Goal: Contribute content: Contribute content

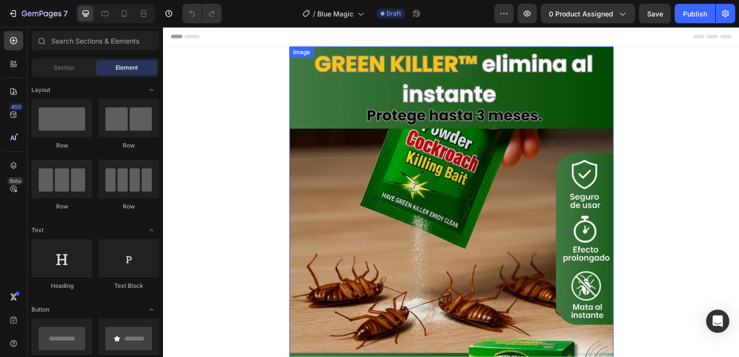
click at [416, 211] on img at bounding box center [453, 264] width 326 height 435
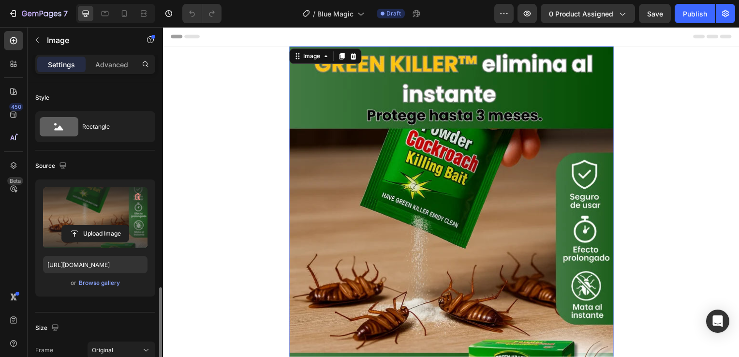
scroll to position [145, 0]
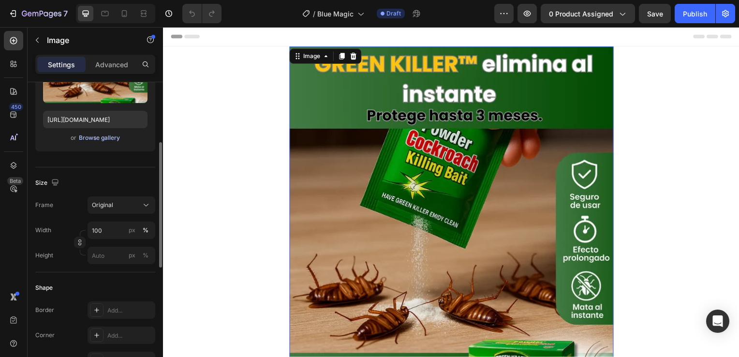
click at [99, 137] on div "Browse gallery" at bounding box center [99, 137] width 41 height 9
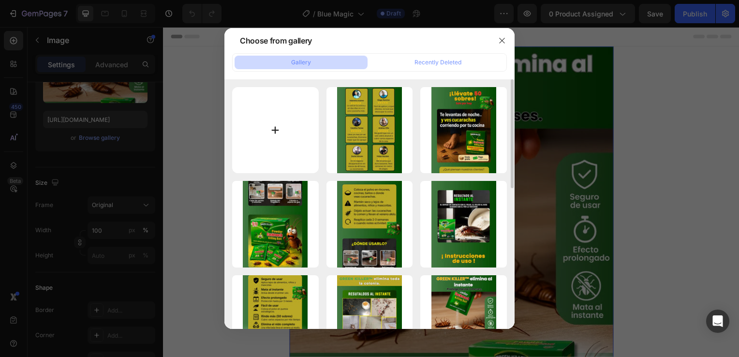
click at [284, 138] on input "file" at bounding box center [275, 130] width 87 height 87
type input "C:\fakepath\1 (8).webp"
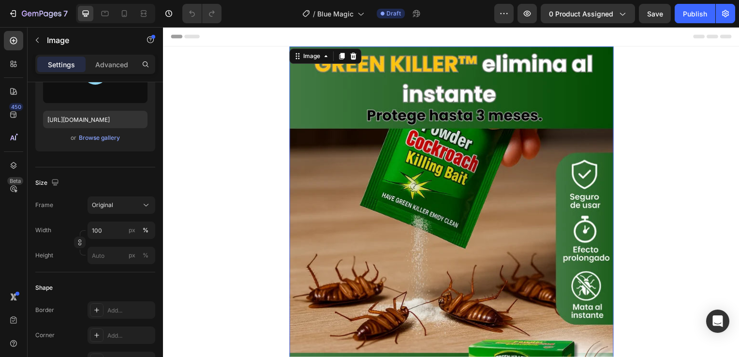
type input "[URL][DOMAIN_NAME]"
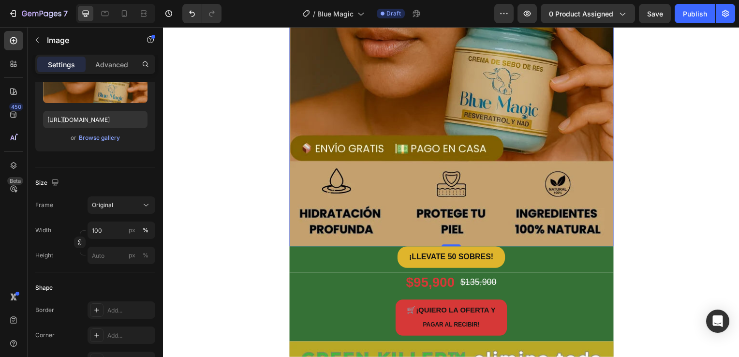
scroll to position [290, 0]
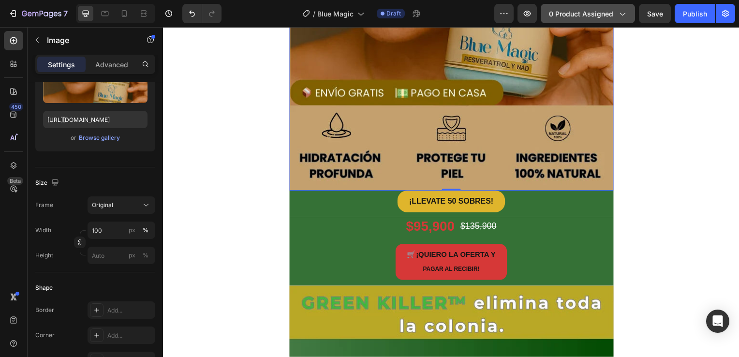
click at [611, 9] on span "0 product assigned" at bounding box center [581, 14] width 64 height 10
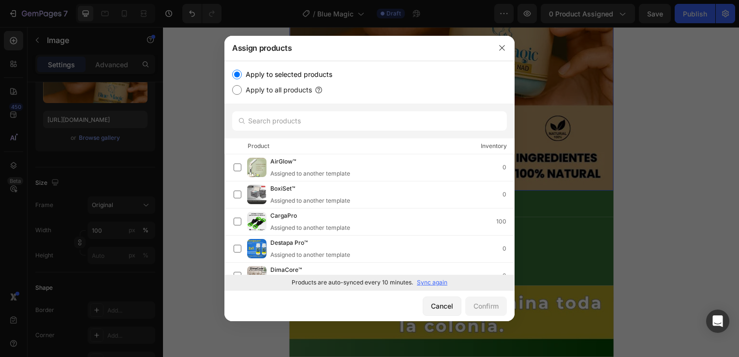
click at [427, 281] on p "Sync again" at bounding box center [432, 282] width 30 height 9
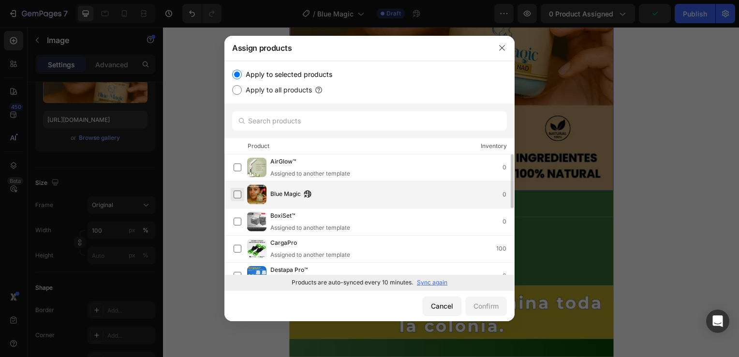
click at [238, 196] on label at bounding box center [237, 194] width 8 height 8
click at [488, 304] on div "Confirm" at bounding box center [485, 306] width 25 height 10
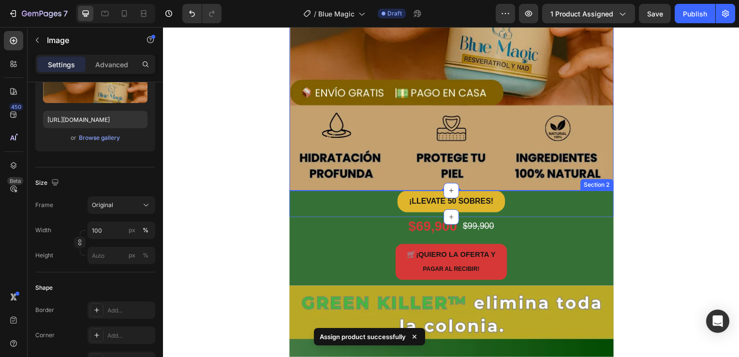
click at [311, 214] on div "¡LLEVATE 50 SOBRES! Button Section 2" at bounding box center [453, 205] width 326 height 27
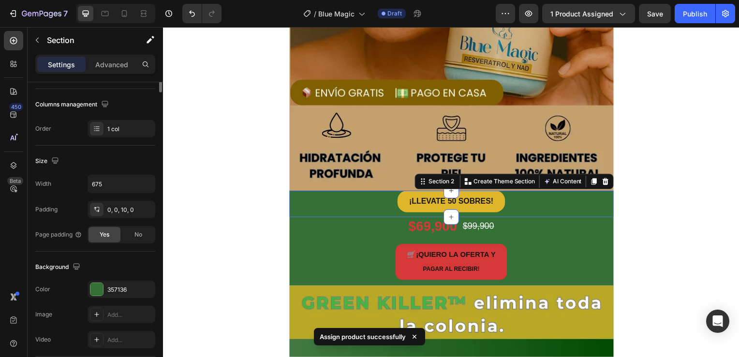
scroll to position [0, 0]
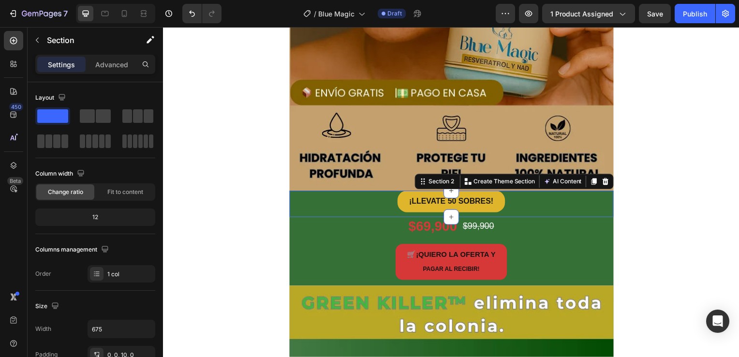
click at [309, 215] on div "¡LLEVATE 50 SOBRES! Button Section 2 You can create reusable sections Create Th…" at bounding box center [453, 205] width 326 height 27
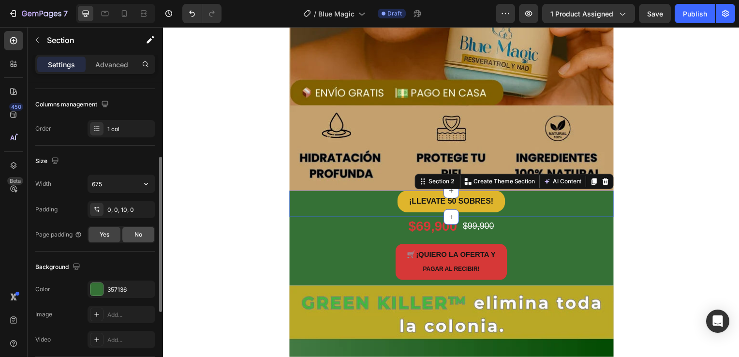
scroll to position [242, 0]
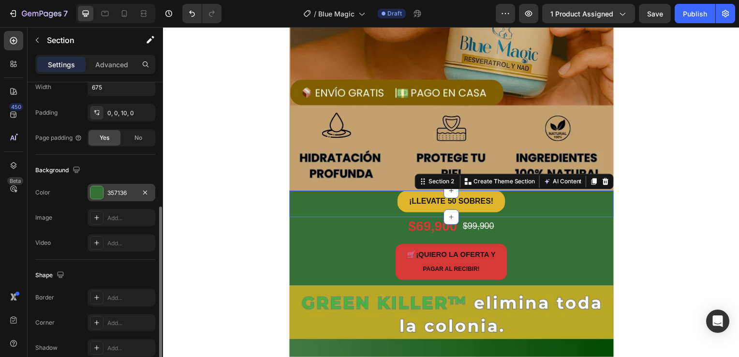
click at [95, 192] on div at bounding box center [96, 192] width 13 height 13
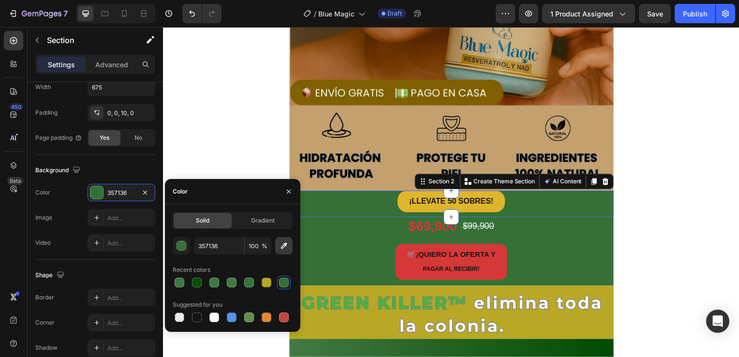
click at [278, 247] on button "button" at bounding box center [283, 245] width 17 height 17
type input "C4A06F"
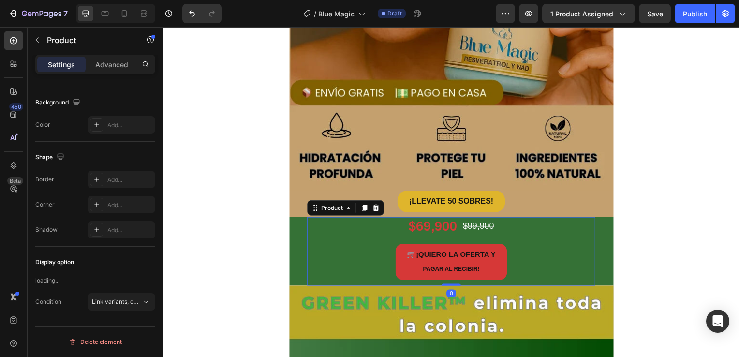
scroll to position [0, 0]
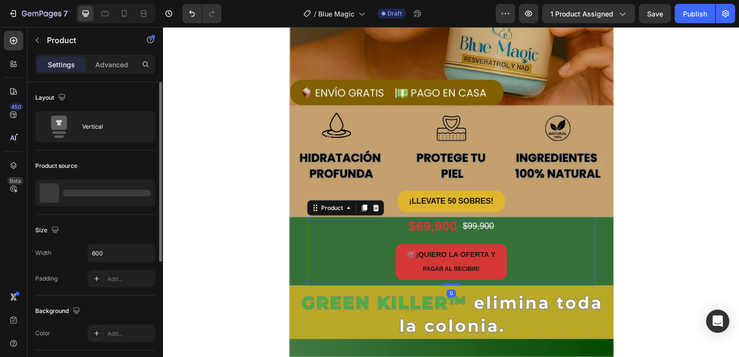
click at [360, 285] on div "🛒 ¡QUIERO LA OFERTA Y PAGAR AL RECIBIR! Button" at bounding box center [453, 267] width 290 height 42
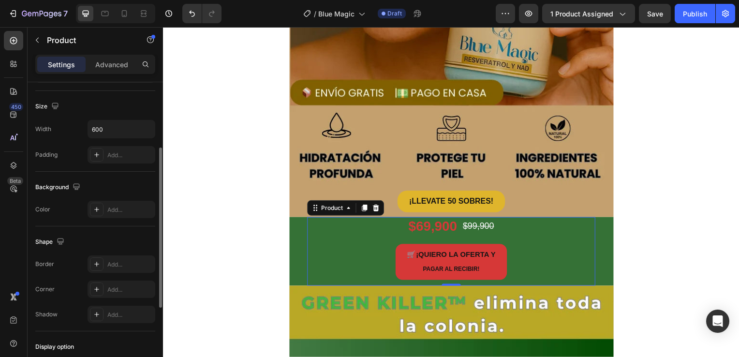
scroll to position [27, 0]
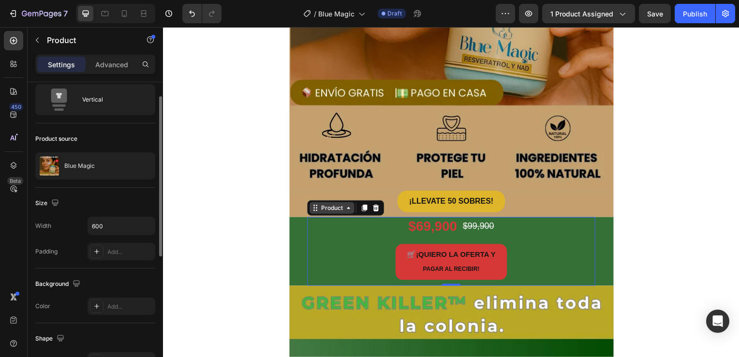
click at [340, 211] on div "Product" at bounding box center [333, 209] width 26 height 9
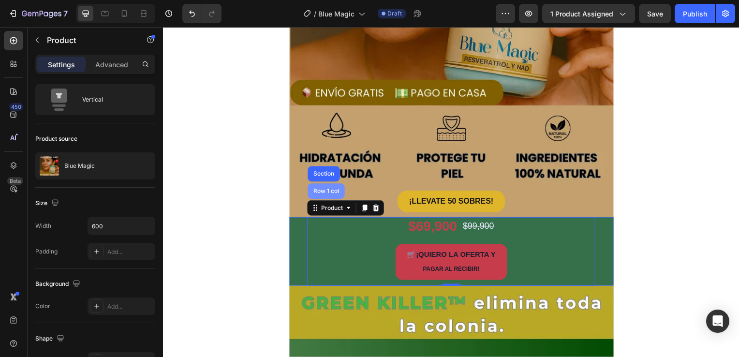
click at [323, 187] on div "Row 1 col" at bounding box center [326, 192] width 37 height 15
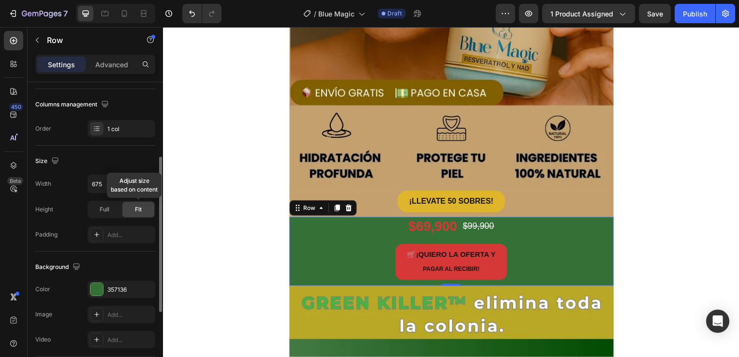
scroll to position [242, 0]
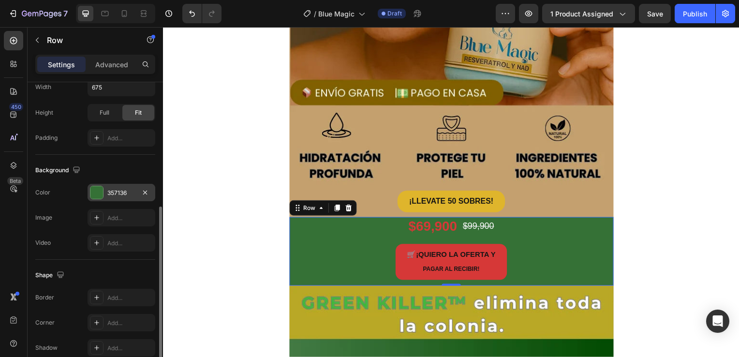
click at [93, 196] on div at bounding box center [96, 192] width 13 height 13
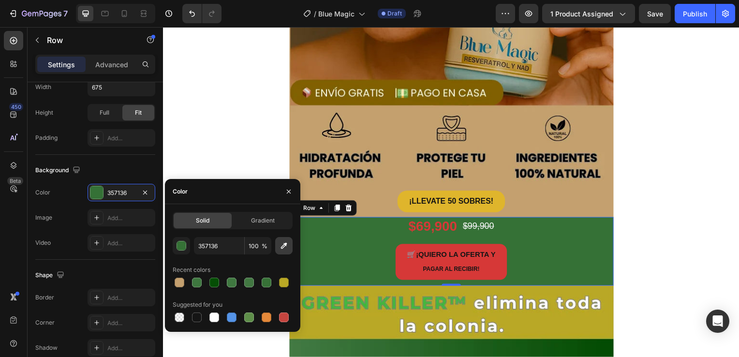
click at [280, 249] on icon "button" at bounding box center [284, 246] width 10 height 10
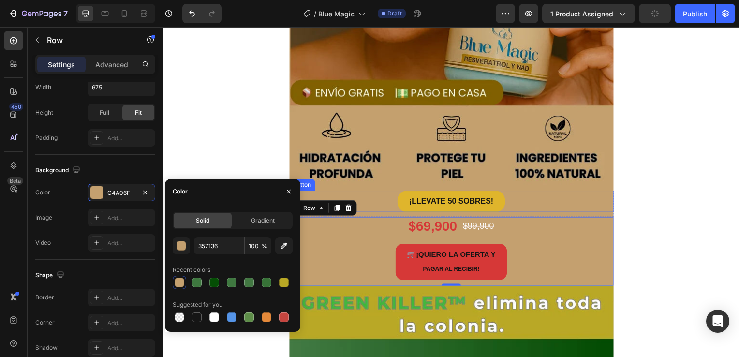
type input "C4A06F"
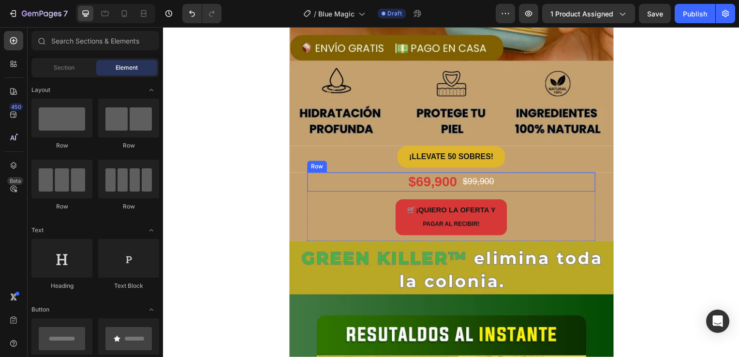
scroll to position [387, 0]
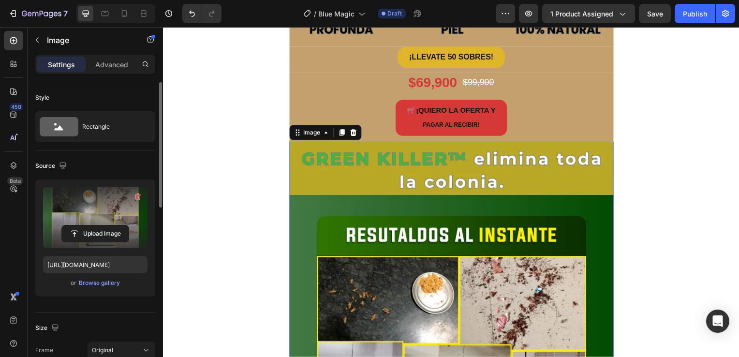
scroll to position [97, 0]
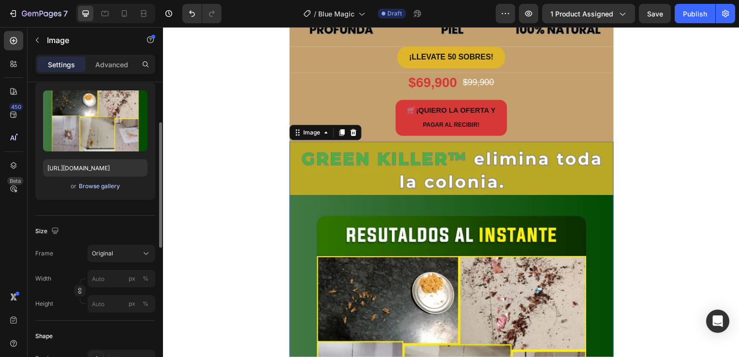
click at [99, 189] on div "Browse gallery" at bounding box center [99, 186] width 41 height 9
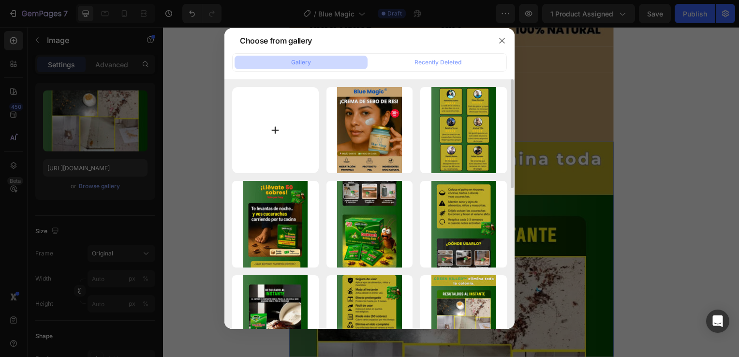
click at [293, 131] on input "file" at bounding box center [275, 130] width 87 height 87
type input "C:\fakepath\2 (9).webp"
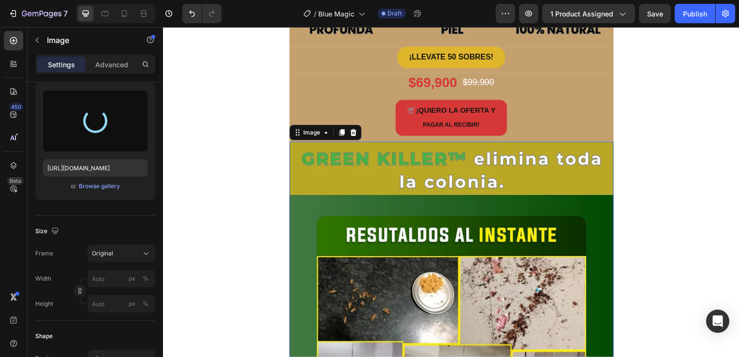
type input "[URL][DOMAIN_NAME]"
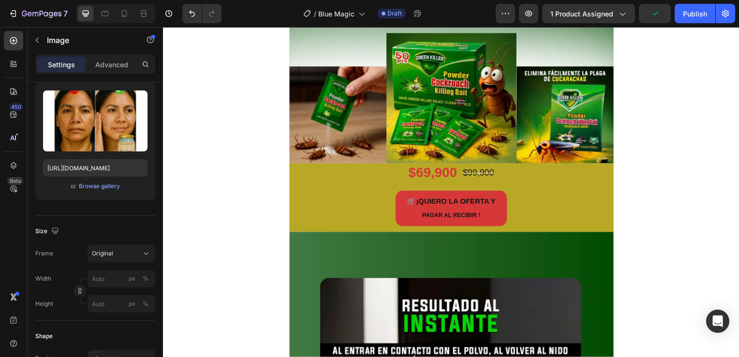
scroll to position [870, 0]
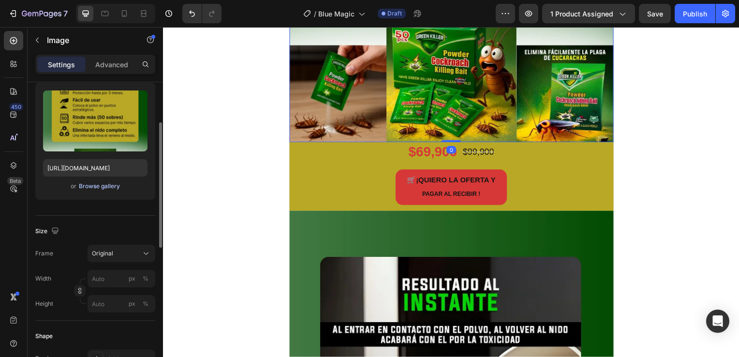
click at [113, 189] on div "Browse gallery" at bounding box center [99, 186] width 41 height 9
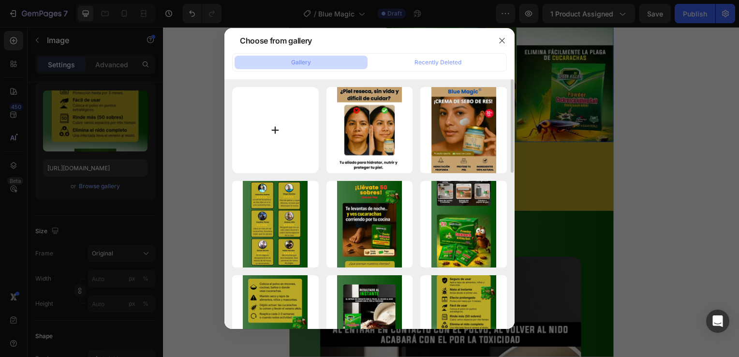
click at [278, 131] on input "file" at bounding box center [275, 130] width 87 height 87
type input "C:\fakepath\3 (8).webp"
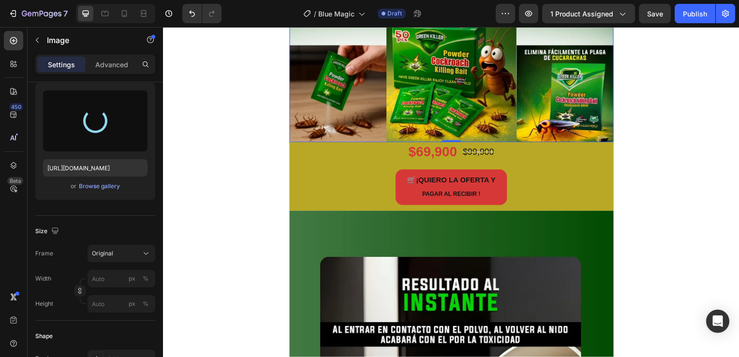
type input "[URL][DOMAIN_NAME]"
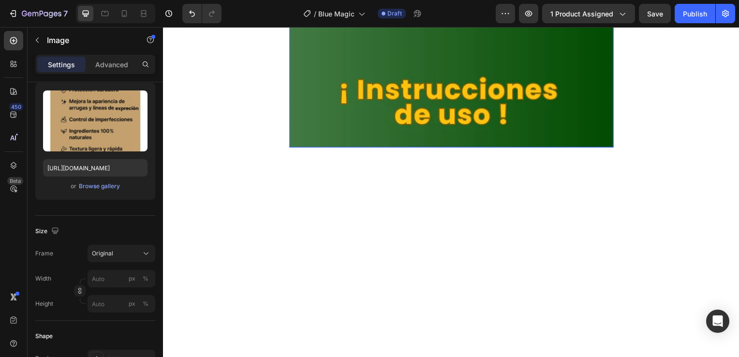
scroll to position [1305, 0]
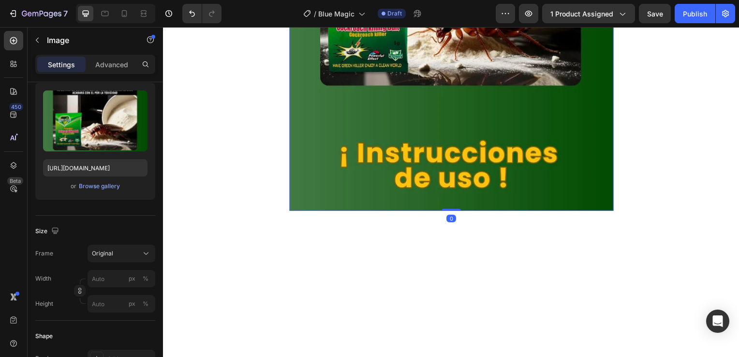
click at [98, 187] on div "Browse gallery" at bounding box center [99, 186] width 41 height 9
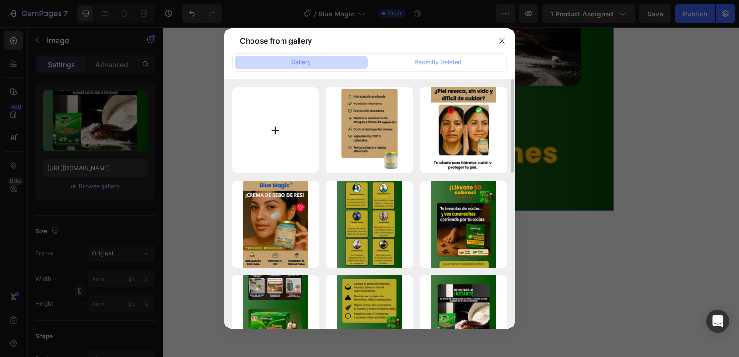
click at [275, 147] on input "file" at bounding box center [275, 130] width 87 height 87
type input "C:\fakepath\4 (7).webp"
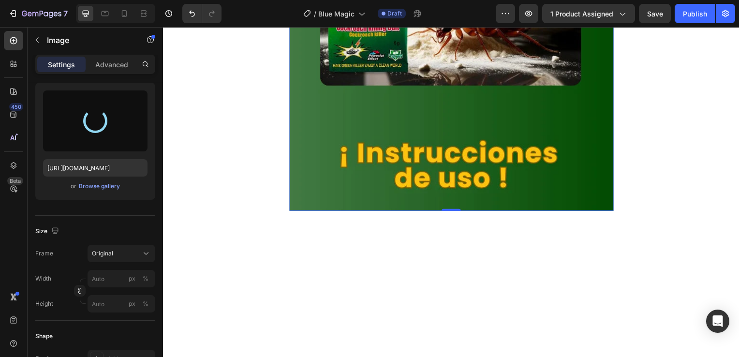
type input "[URL][DOMAIN_NAME]"
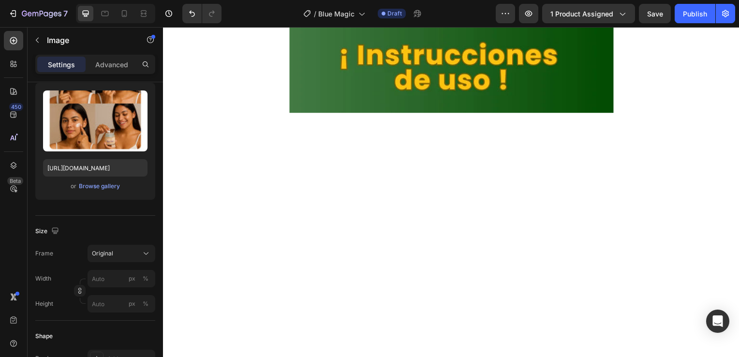
scroll to position [1885, 0]
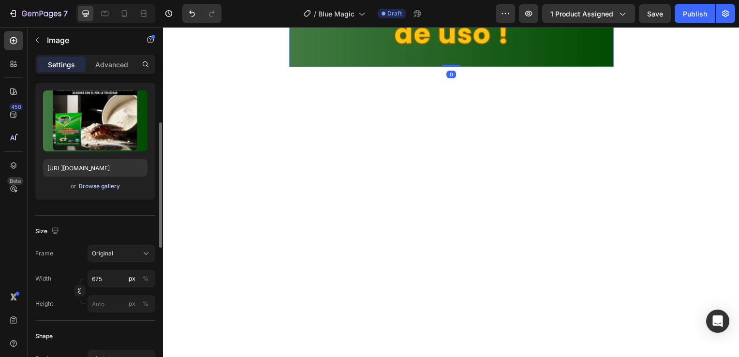
click at [112, 185] on div "Browse gallery" at bounding box center [99, 186] width 41 height 9
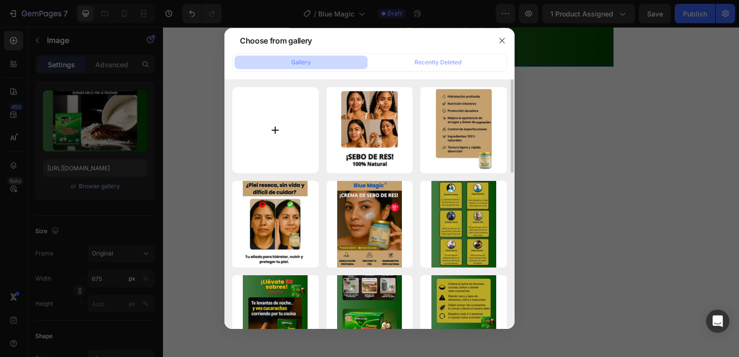
click at [288, 154] on input "file" at bounding box center [275, 130] width 87 height 87
type input "C:\fakepath\5 (5).webp"
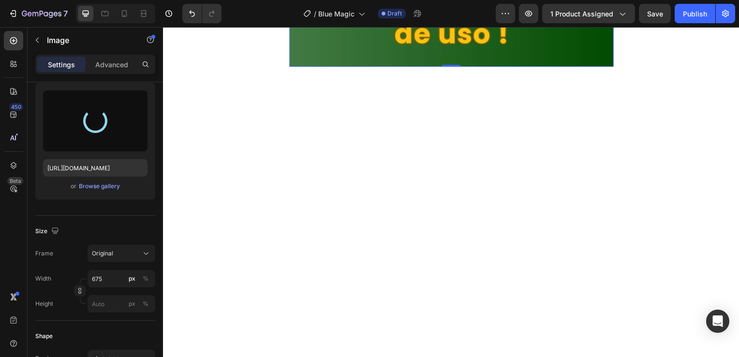
type input "[URL][DOMAIN_NAME]"
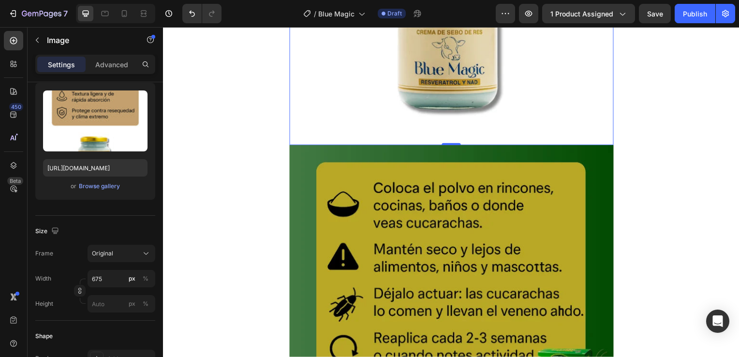
scroll to position [2320, 0]
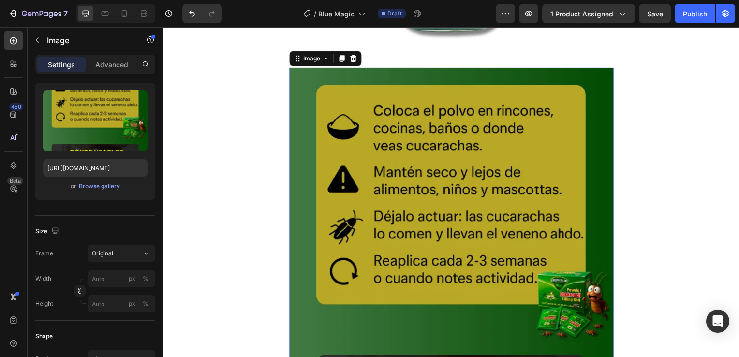
click at [464, 201] on img at bounding box center [453, 285] width 326 height 435
click at [112, 186] on div "Browse gallery" at bounding box center [99, 186] width 41 height 9
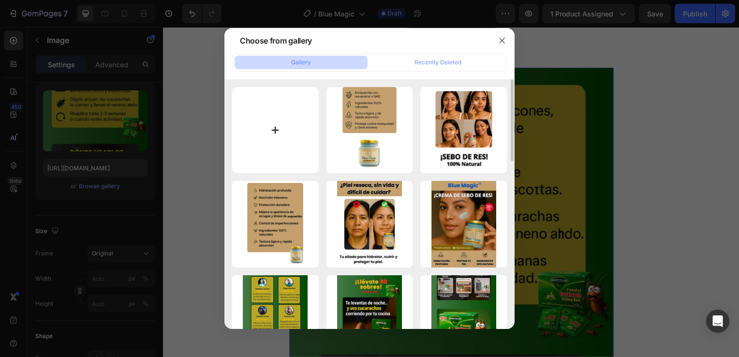
click at [276, 132] on input "file" at bounding box center [275, 130] width 87 height 87
type input "C:\fakepath\6 (4).webp"
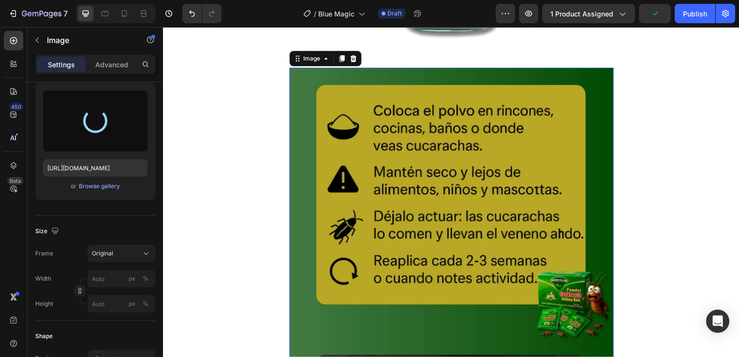
type input "[URL][DOMAIN_NAME]"
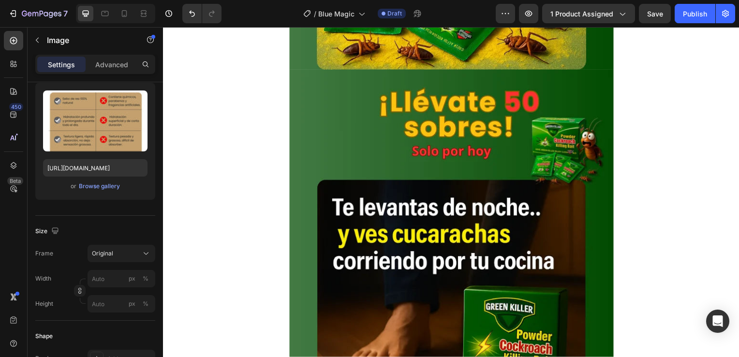
scroll to position [2755, 0]
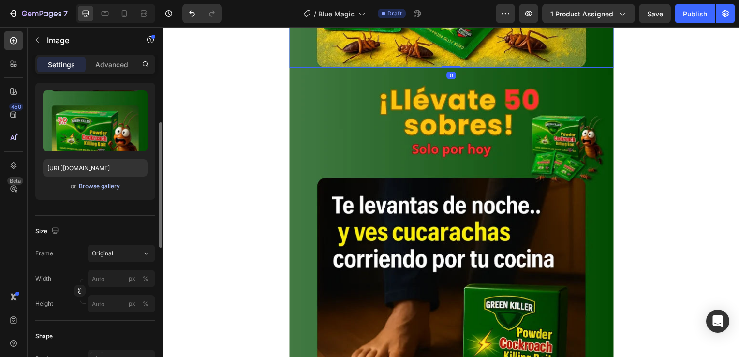
click at [109, 184] on div "Browse gallery" at bounding box center [99, 186] width 41 height 9
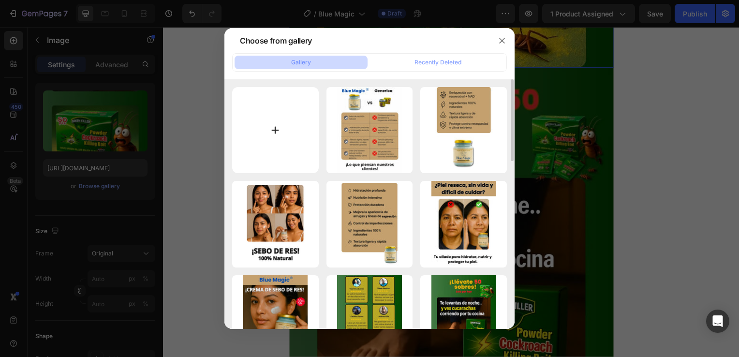
click at [275, 127] on input "file" at bounding box center [275, 130] width 87 height 87
type input "C:\fakepath\7 (3).webp"
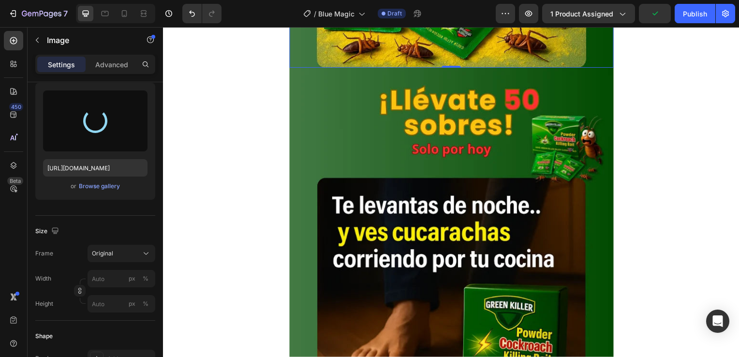
type input "[URL][DOMAIN_NAME]"
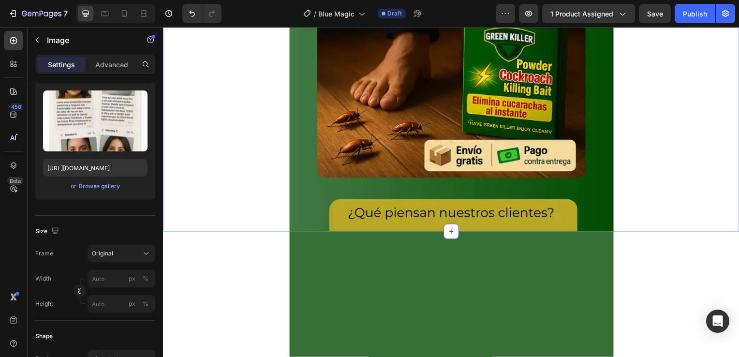
scroll to position [3142, 0]
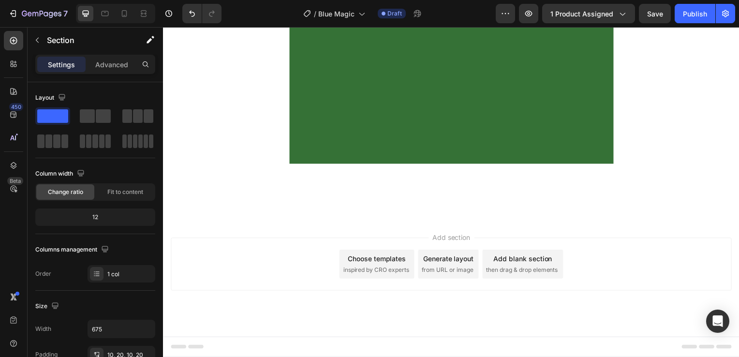
click at [371, 160] on div at bounding box center [453, 81] width 307 height 157
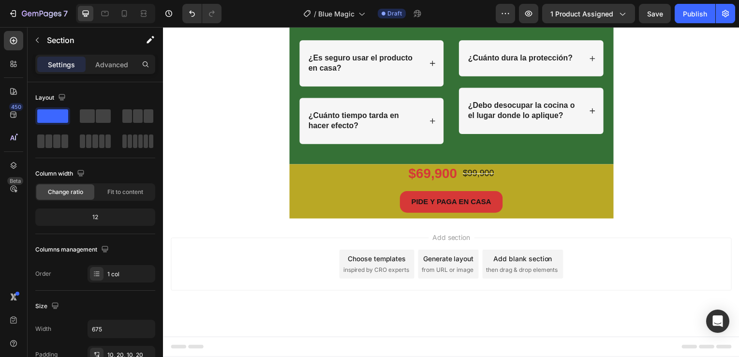
scroll to position [3163, 0]
click at [300, 160] on div "PREGUNTAS FRECUENTES Heading Row ¿Es seguro usar el producto en casa? ¿Cuánto t…" at bounding box center [453, 82] width 307 height 158
click at [293, 165] on div "PREGUNTAS FRECUENTES Heading Row ¿Es seguro usar el producto en casa? ¿Cuánto t…" at bounding box center [453, 81] width 326 height 167
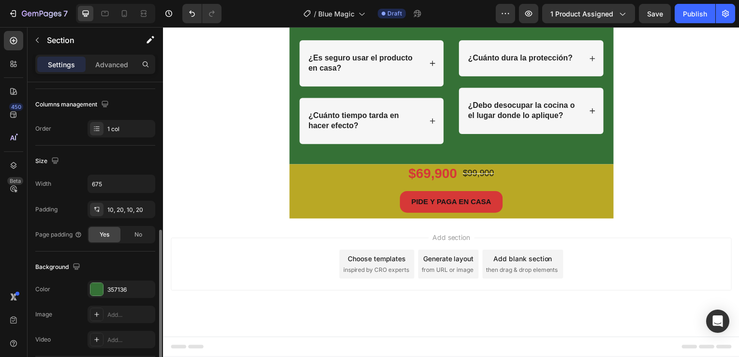
scroll to position [193, 0]
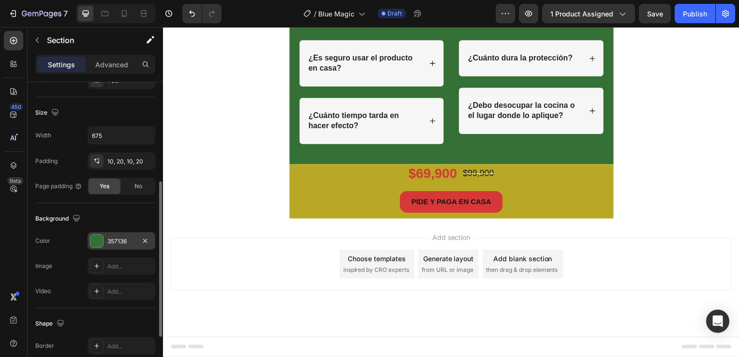
click at [102, 243] on div at bounding box center [96, 240] width 13 height 13
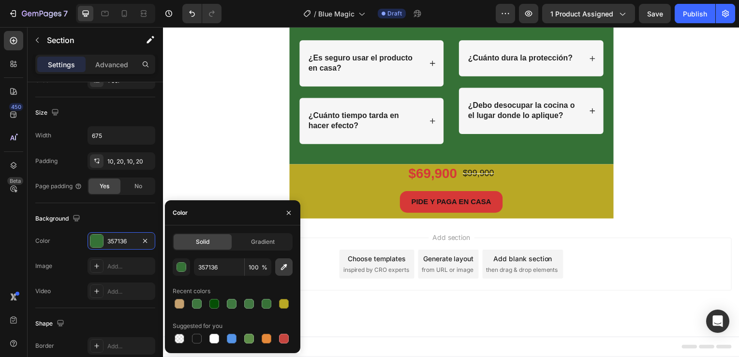
click at [275, 265] on button "button" at bounding box center [283, 266] width 17 height 17
type input "FEFEFE"
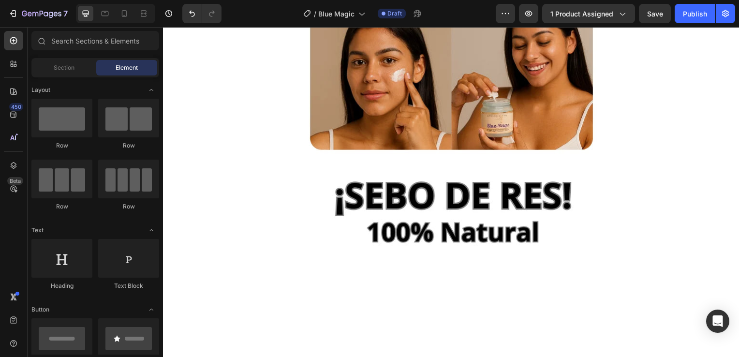
scroll to position [1257, 0]
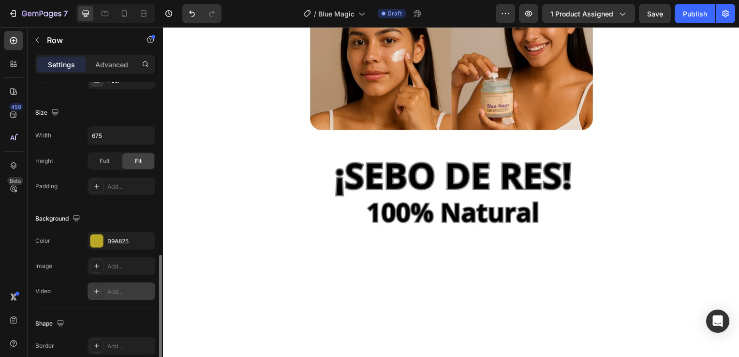
scroll to position [242, 0]
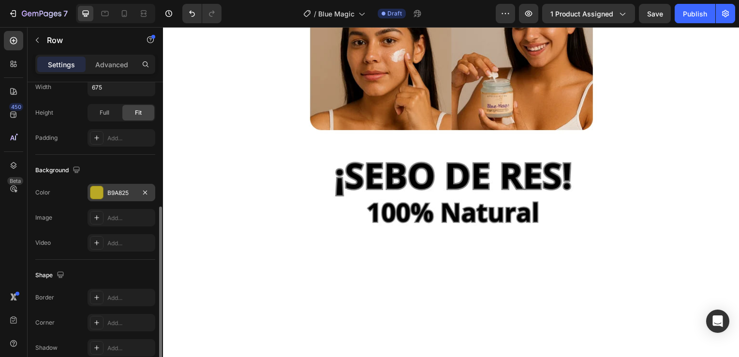
click at [94, 196] on div at bounding box center [96, 192] width 13 height 13
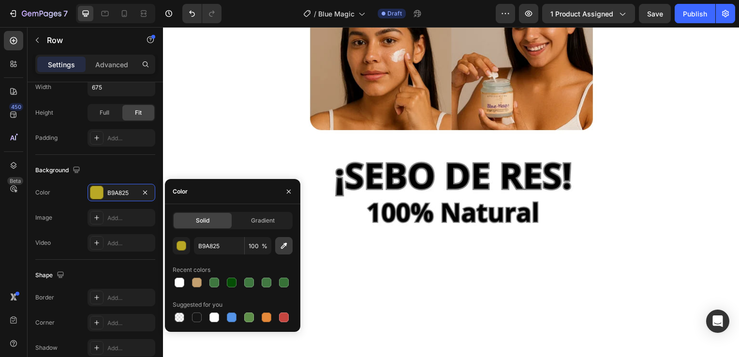
click at [285, 252] on button "button" at bounding box center [283, 245] width 17 height 17
type input "C4A06F"
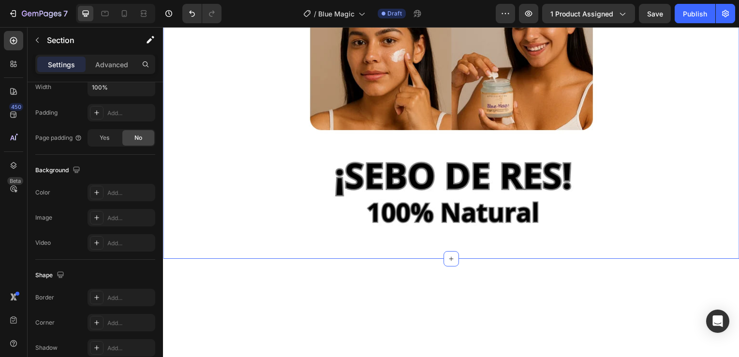
scroll to position [0, 0]
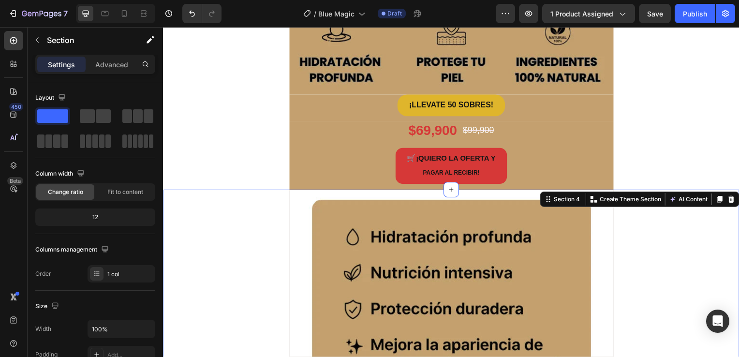
scroll to position [290, 0]
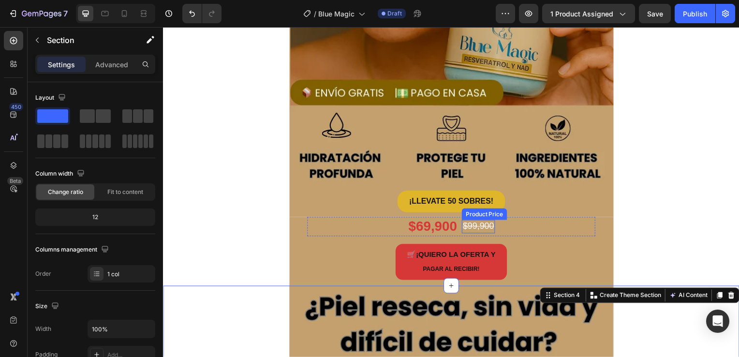
click at [471, 227] on div "$99,900" at bounding box center [480, 227] width 33 height 13
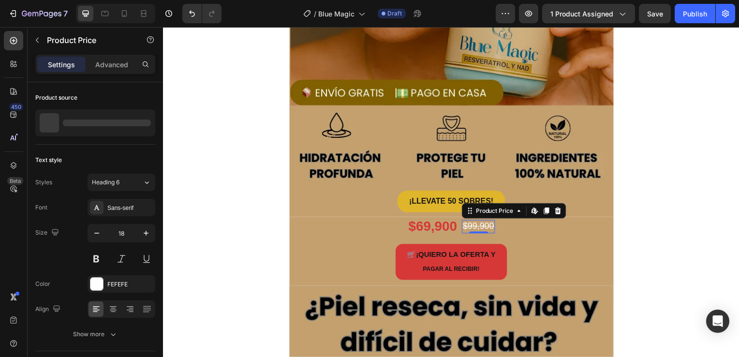
click at [471, 227] on div "$99,900" at bounding box center [480, 227] width 33 height 13
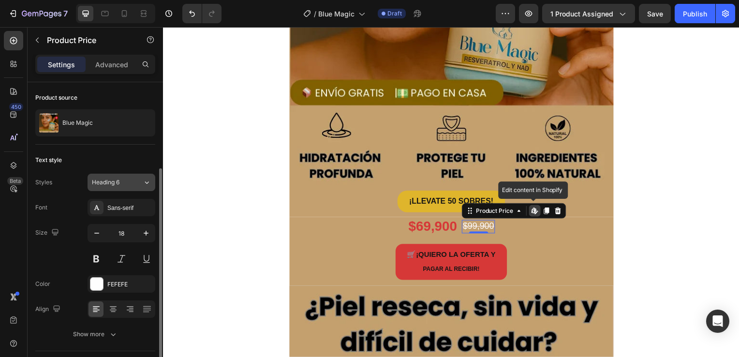
scroll to position [86, 0]
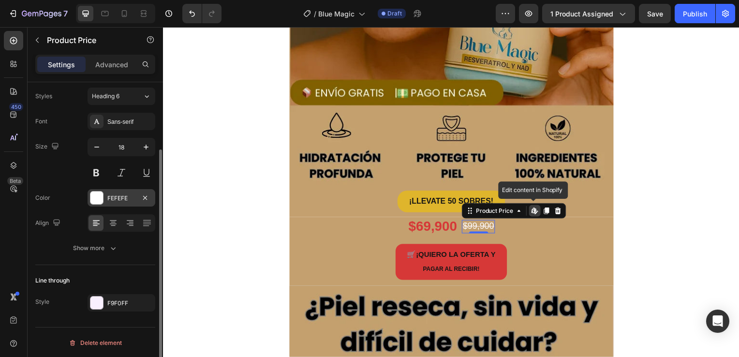
click at [94, 200] on div at bounding box center [96, 197] width 13 height 13
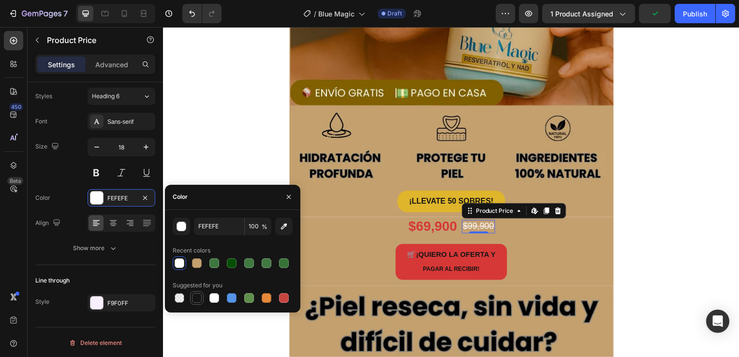
click at [196, 299] on div at bounding box center [197, 298] width 10 height 10
type input "151515"
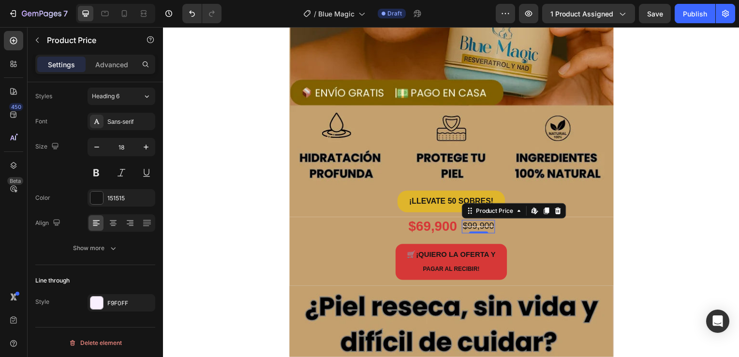
click at [471, 226] on div "$99,900" at bounding box center [480, 227] width 33 height 13
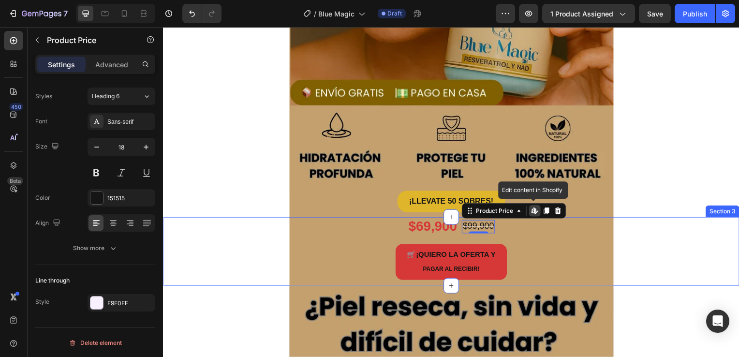
click at [646, 225] on div "$69,900 Product Price Product Price $99,900 Product Price Edit content in Shopi…" at bounding box center [453, 252] width 580 height 69
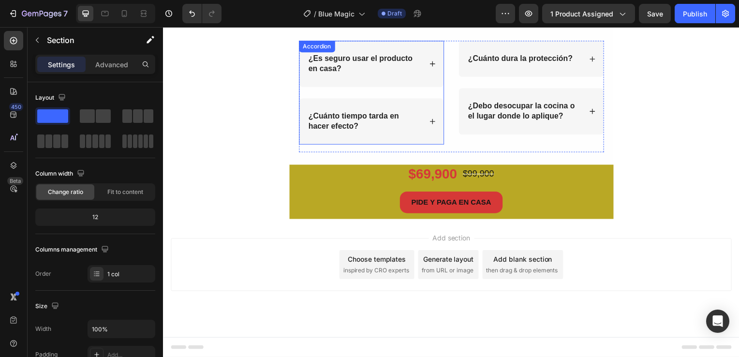
scroll to position [2374, 0]
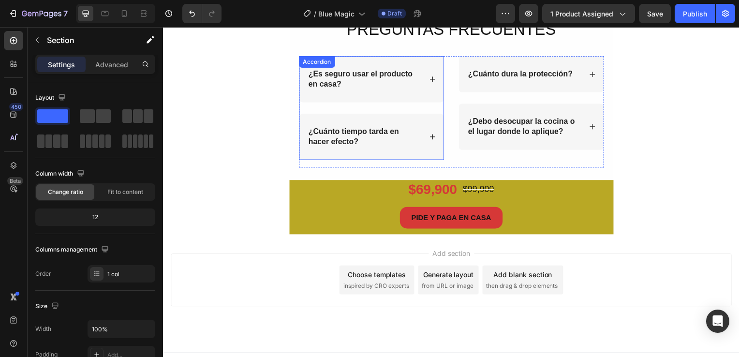
click at [335, 74] on strong "¿Es seguro usar el producto en casa?" at bounding box center [361, 79] width 105 height 18
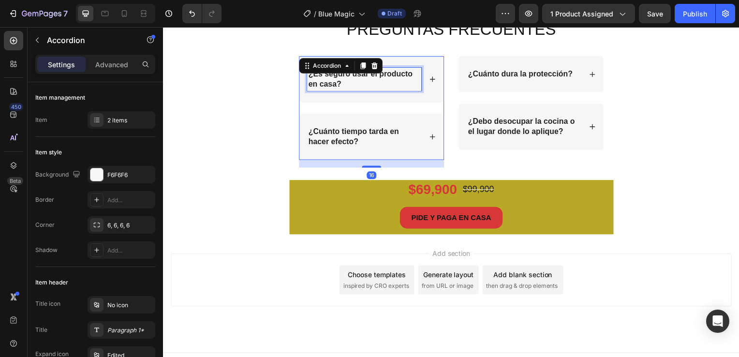
click at [335, 74] on strong "¿Es seguro usar el producto en casa?" at bounding box center [361, 79] width 105 height 18
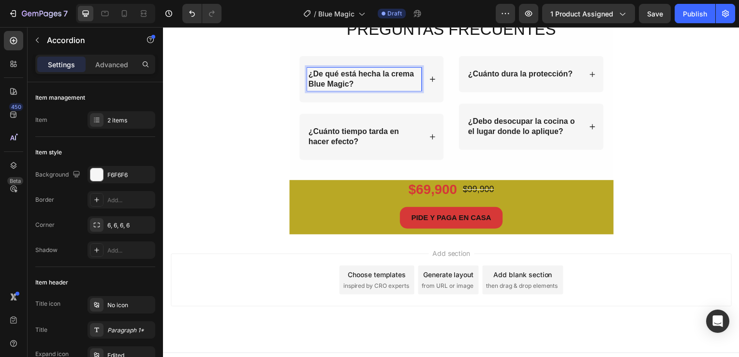
click at [425, 79] on div "¿De qué está hecha la crema Blue Magic?" at bounding box center [372, 80] width 145 height 46
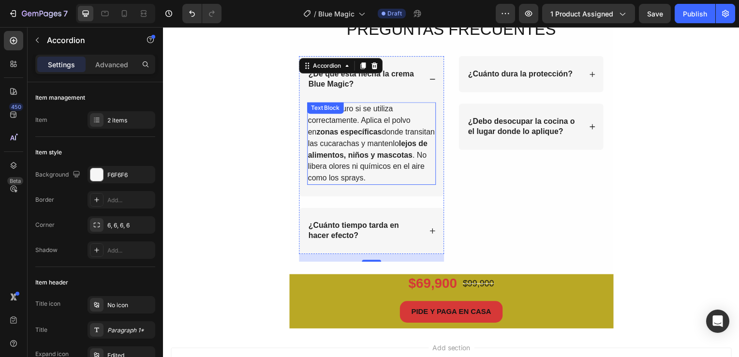
click at [357, 172] on p "Sí, es seguro si se utiliza correctamente. Aplica el polvo en zonas específicas…" at bounding box center [373, 144] width 128 height 81
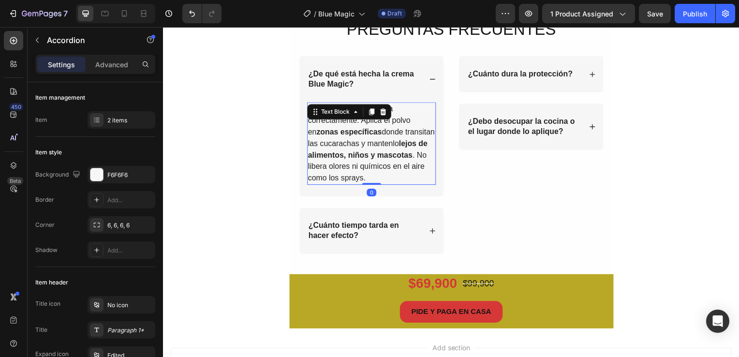
click at [357, 172] on p "Sí, es seguro si se utiliza correctamente. Aplica el polvo en zonas específicas…" at bounding box center [373, 144] width 128 height 81
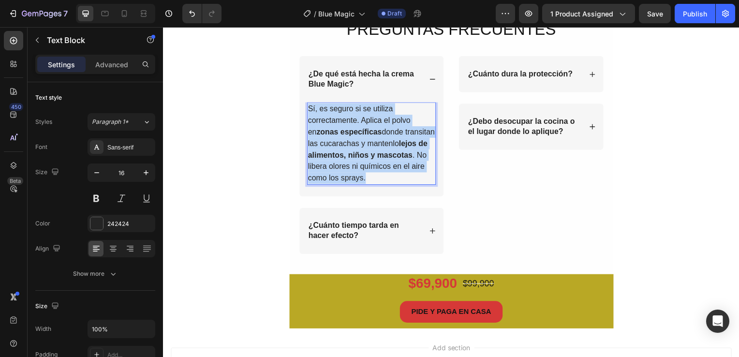
click at [357, 172] on p "Sí, es seguro si se utiliza correctamente. Aplica el polvo en zonas específicas…" at bounding box center [373, 144] width 128 height 81
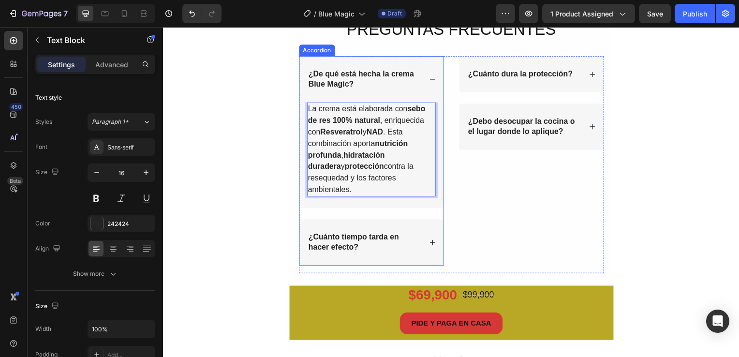
click at [431, 81] on icon at bounding box center [434, 79] width 7 height 7
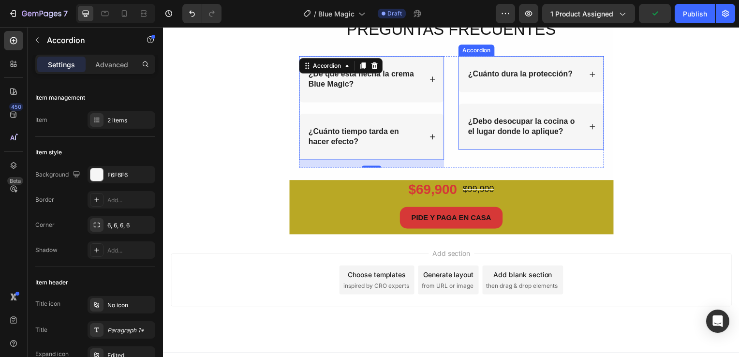
click at [495, 80] on div "¿Cuánto dura la protección?" at bounding box center [522, 74] width 108 height 13
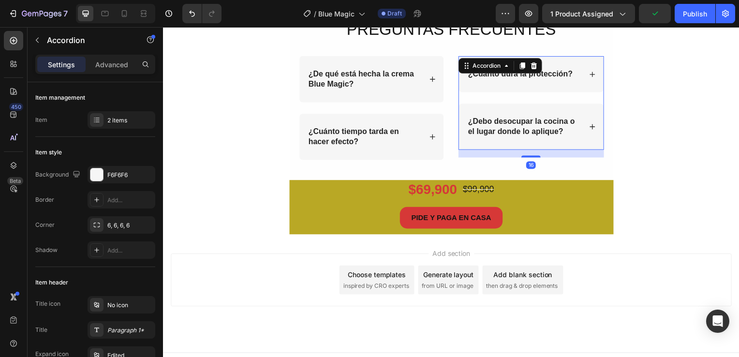
click at [495, 80] on div "¿Cuánto dura la protección?" at bounding box center [522, 74] width 108 height 13
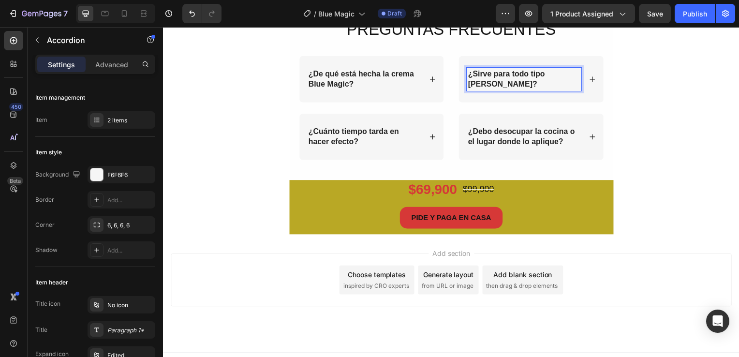
click at [592, 77] on icon at bounding box center [594, 79] width 5 height 5
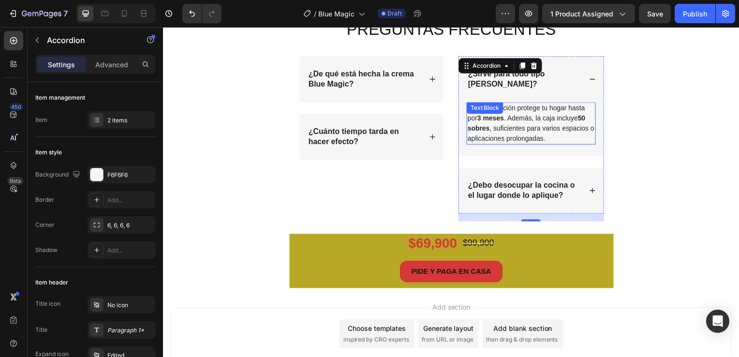
click at [497, 115] on p "Cada aplicación protege tu hogar hasta por 3 meses . Además, la caja incluye 50…" at bounding box center [533, 124] width 128 height 41
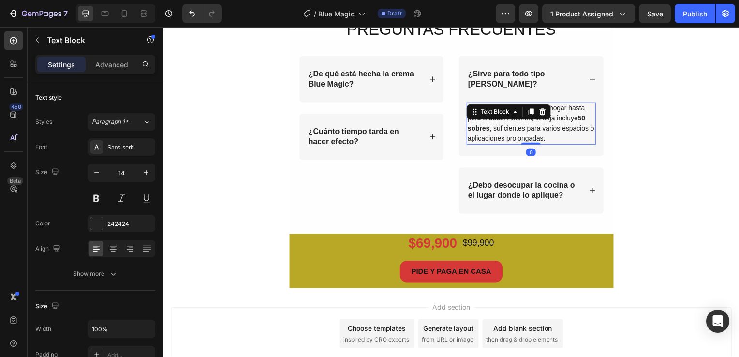
click at [497, 115] on p "Cada aplicación protege tu hogar hasta por 3 meses . Además, la caja incluye 50…" at bounding box center [533, 124] width 128 height 41
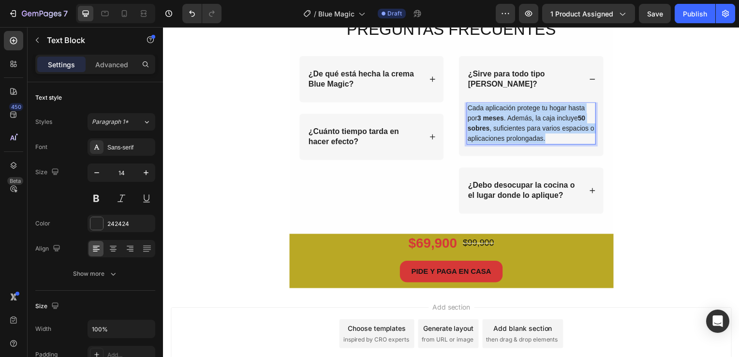
click at [497, 115] on p "Cada aplicación protege tu hogar hasta por 3 meses . Además, la caja incluye 50…" at bounding box center [533, 124] width 128 height 41
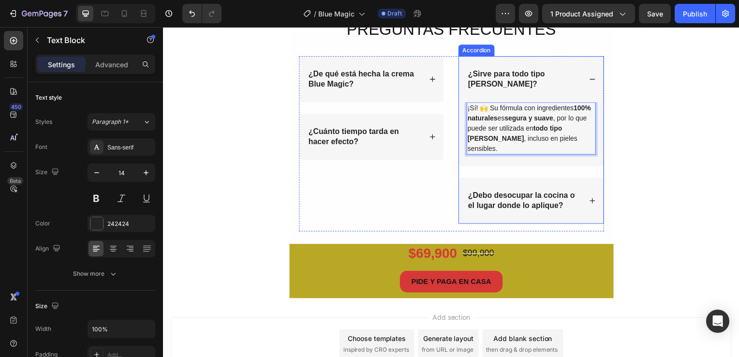
click at [593, 76] on icon at bounding box center [595, 79] width 7 height 7
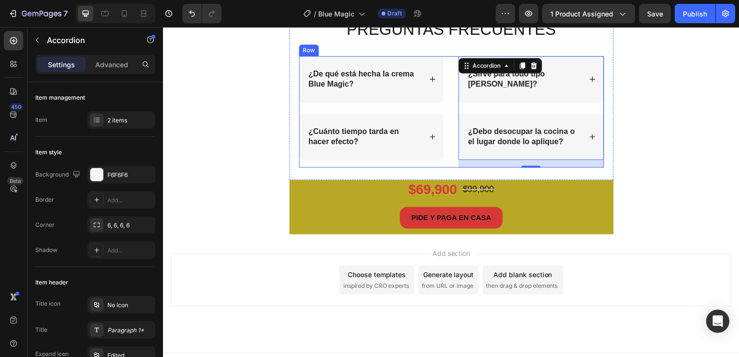
click at [343, 142] on strong "¿Cuánto tiempo tarda en hacer efecto?" at bounding box center [354, 137] width 91 height 18
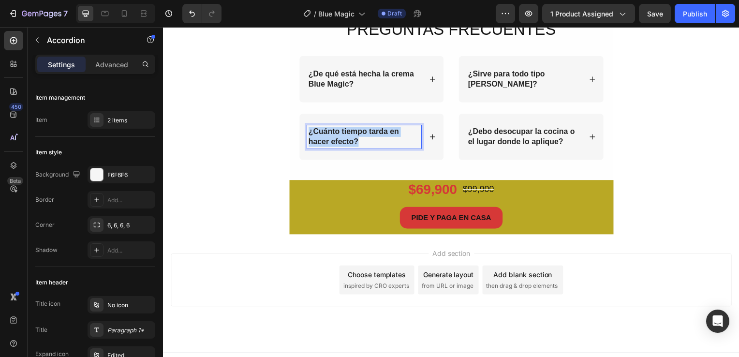
click at [343, 142] on strong "¿Cuánto tiempo tarda en hacer efecto?" at bounding box center [354, 137] width 91 height 18
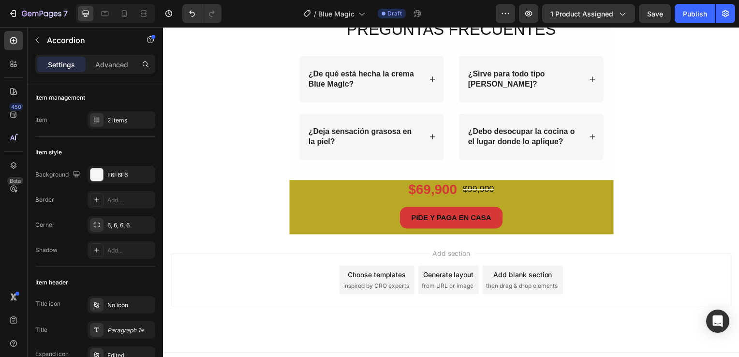
click at [431, 139] on icon at bounding box center [434, 137] width 7 height 7
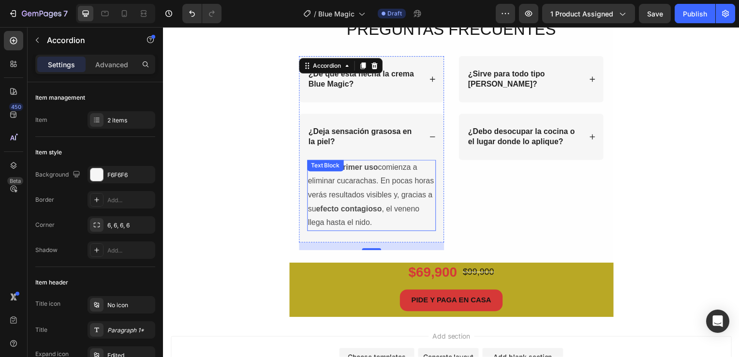
click at [357, 221] on p "Desde el primer uso comienza a eliminar cucarachas. En pocas horas verás result…" at bounding box center [373, 197] width 128 height 70
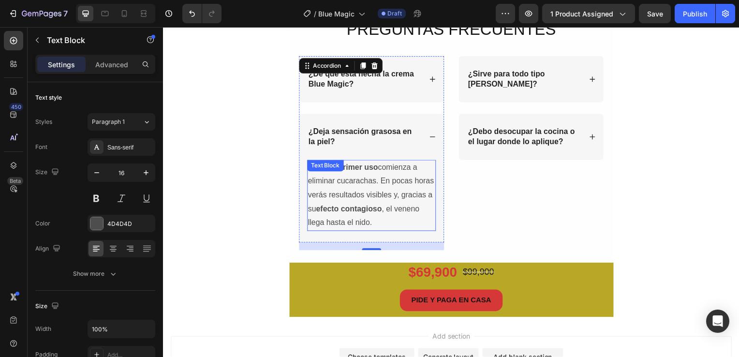
click at [357, 221] on p "Desde el primer uso comienza a eliminar cucarachas. En pocas horas verás result…" at bounding box center [373, 197] width 128 height 70
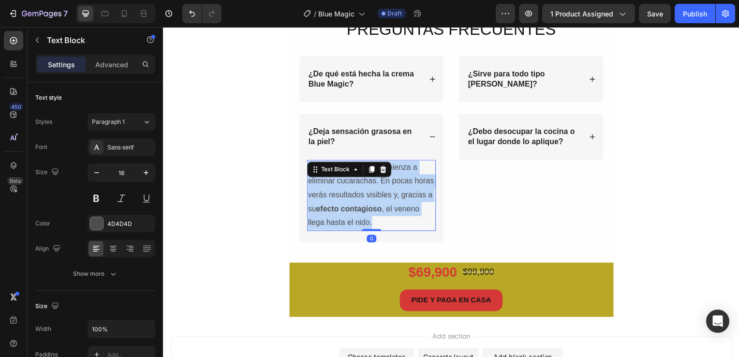
click at [357, 221] on p "Desde el primer uso comienza a eliminar cucarachas. En pocas horas verás result…" at bounding box center [373, 197] width 128 height 70
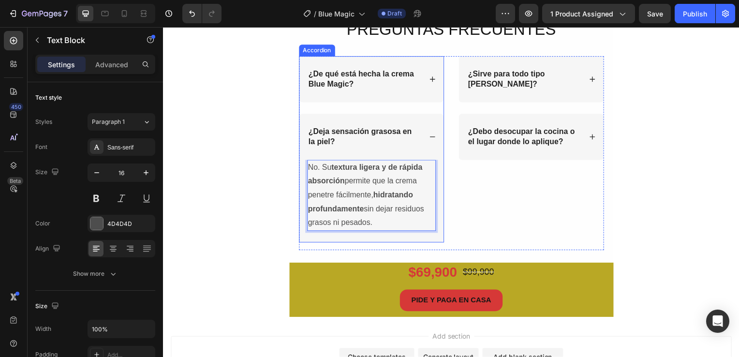
click at [431, 139] on icon at bounding box center [434, 137] width 7 height 7
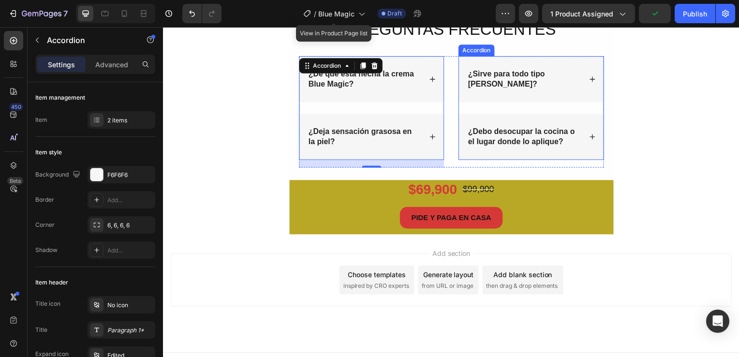
click at [496, 133] on strong "¿Debo desocupar la cocina o el lugar donde lo aplique?" at bounding box center [523, 137] width 107 height 18
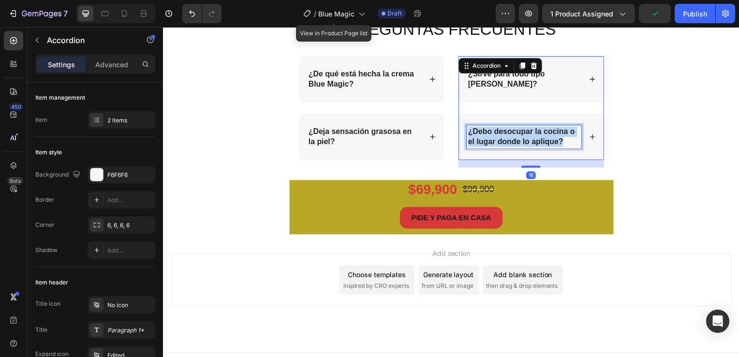
click at [496, 133] on strong "¿Debo desocupar la cocina o el lugar donde lo aplique?" at bounding box center [523, 137] width 107 height 18
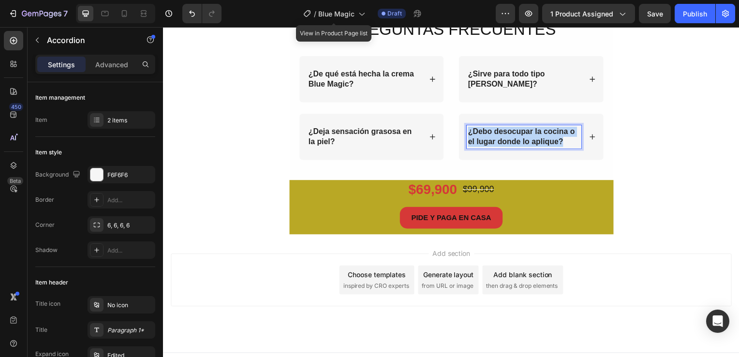
click at [496, 133] on strong "¿Debo desocupar la cocina o el lugar donde lo aplique?" at bounding box center [523, 137] width 107 height 18
click at [587, 132] on div "¿Cada cuánto debo usarla para ver resultados?" at bounding box center [533, 138] width 145 height 46
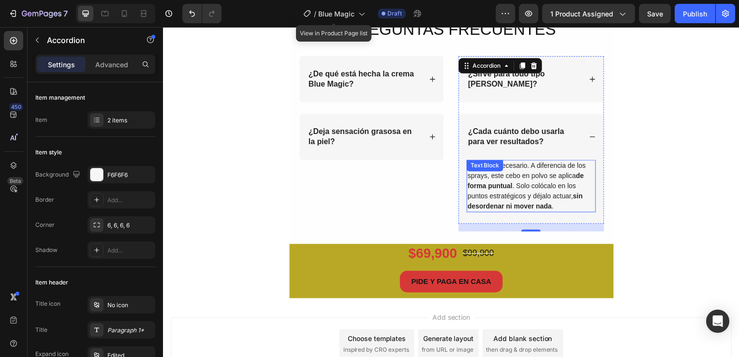
click at [504, 192] on p "No, no es necesario. A diferencia de los sprays, este cebo en polvo se aplica d…" at bounding box center [533, 187] width 128 height 51
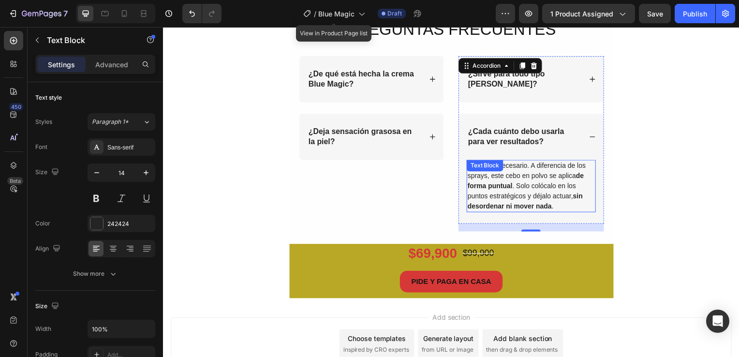
click at [504, 192] on p "No, no es necesario. A diferencia de los sprays, este cebo en polvo se aplica d…" at bounding box center [533, 187] width 128 height 51
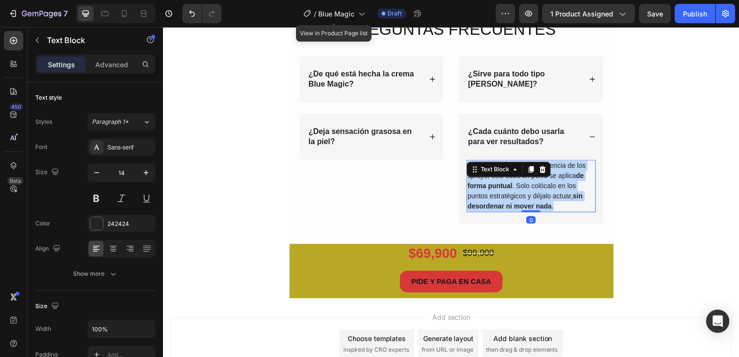
click at [504, 192] on p "No, no es necesario. A diferencia de los sprays, este cebo en polvo se aplica d…" at bounding box center [533, 187] width 128 height 51
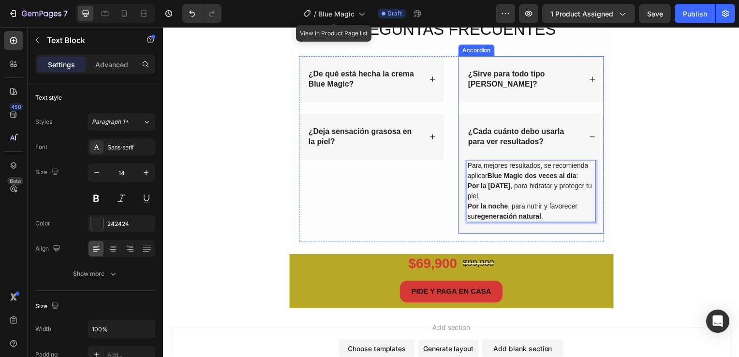
click at [592, 134] on icon at bounding box center [595, 137] width 7 height 7
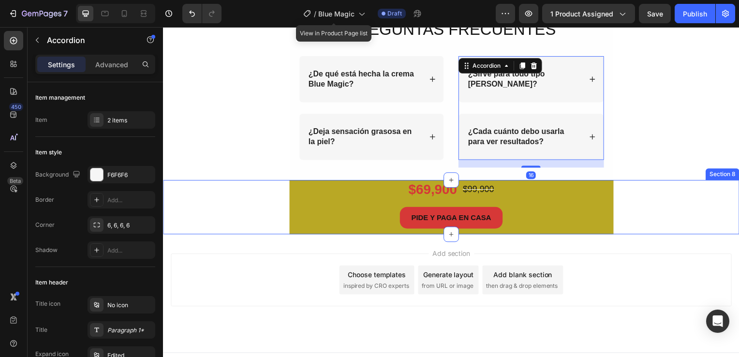
click at [648, 190] on div "$69,900 Product Price Product Price $99,900 Product Price Product Price Row PID…" at bounding box center [453, 208] width 580 height 55
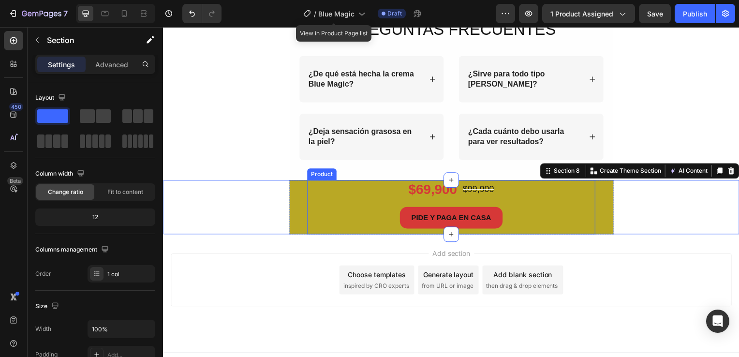
click at [317, 231] on div "PIDE Y PAGA EN CASA Button" at bounding box center [453, 222] width 290 height 28
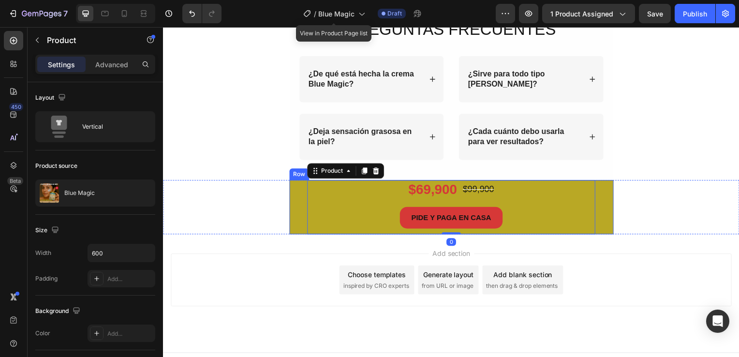
click at [293, 228] on div "$69,900 Product Price Product Price $99,900 Product Price Product Price Row PID…" at bounding box center [453, 208] width 326 height 55
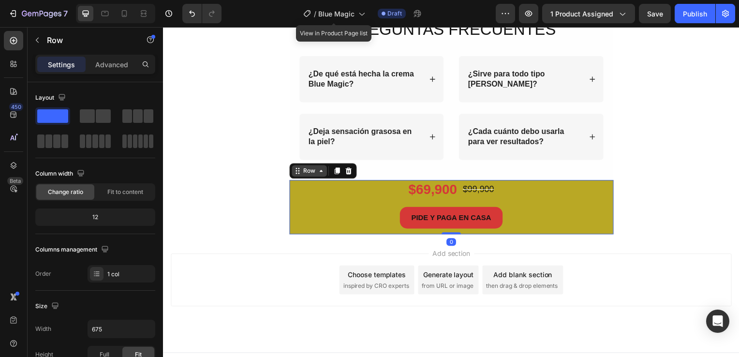
click at [318, 174] on icon at bounding box center [322, 172] width 8 height 8
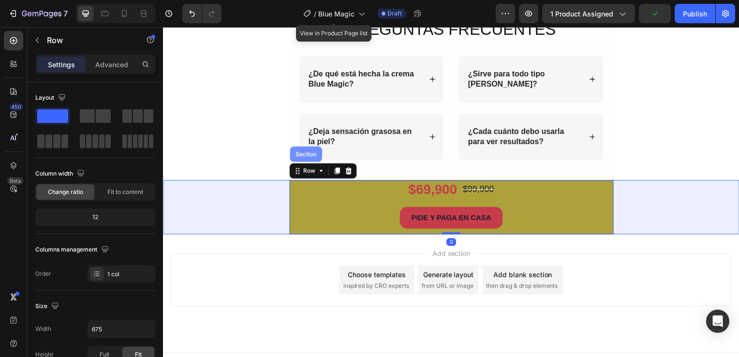
click at [302, 150] on div "Section" at bounding box center [307, 154] width 32 height 15
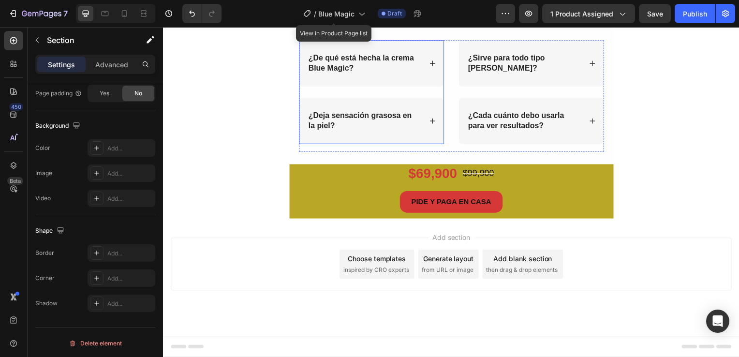
scroll to position [2290, 0]
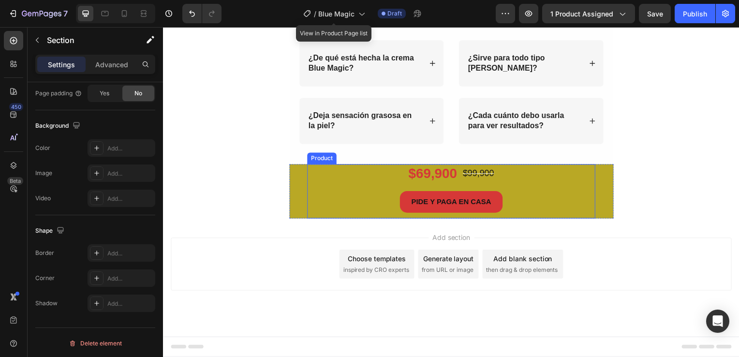
click at [322, 220] on div "PIDE Y PAGA EN CASA Button" at bounding box center [453, 206] width 290 height 28
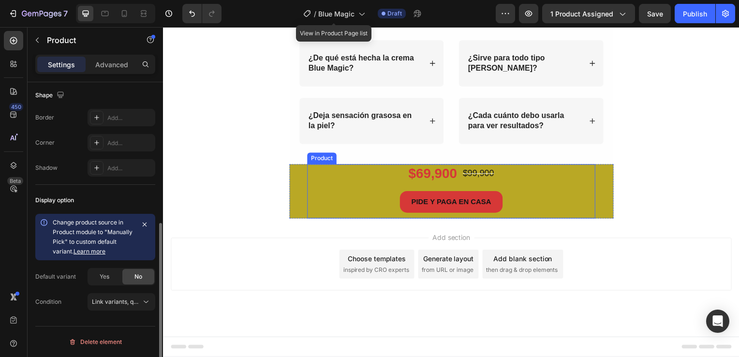
scroll to position [0, 0]
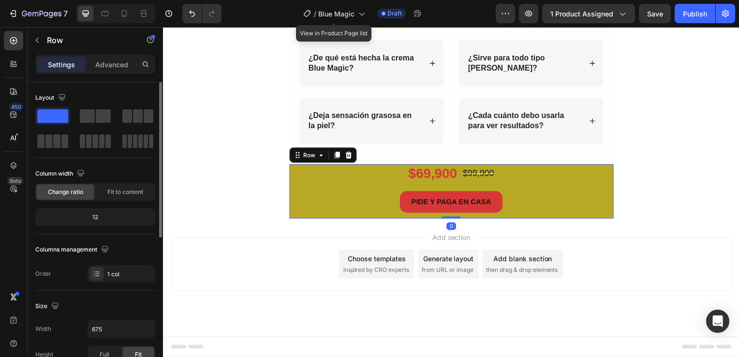
click at [300, 220] on div "$69,900 Product Price Product Price $99,900 Product Price Product Price Row PID…" at bounding box center [453, 192] width 326 height 55
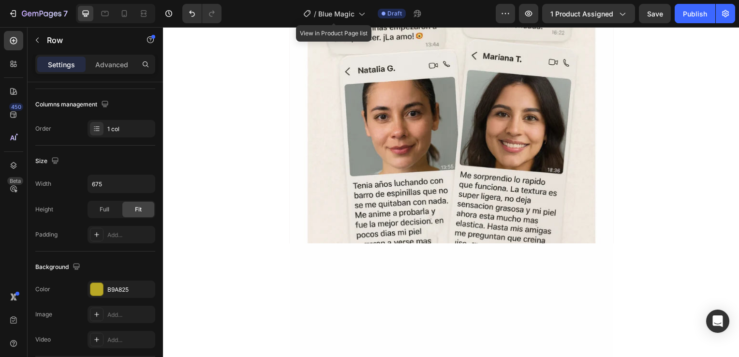
scroll to position [1662, 0]
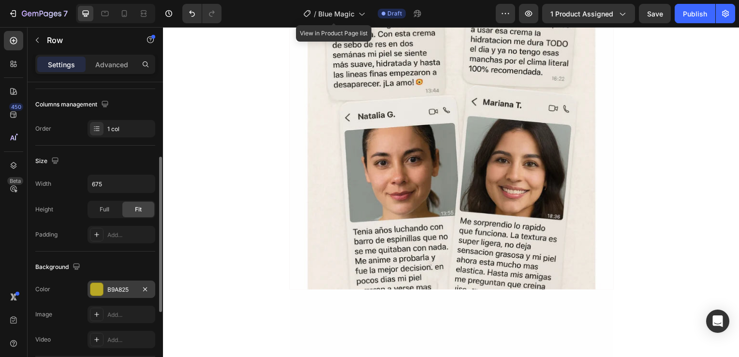
click at [101, 291] on div at bounding box center [96, 289] width 13 height 13
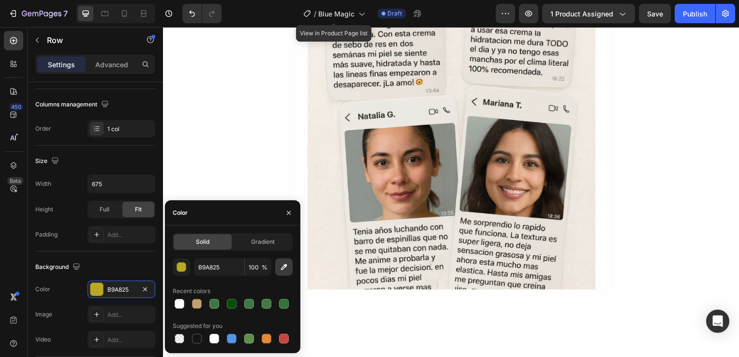
click at [284, 272] on icon "button" at bounding box center [284, 267] width 10 height 10
type input "C4A06F"
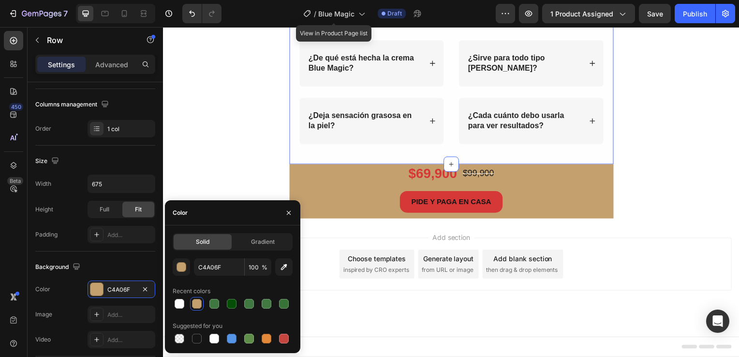
scroll to position [2339, 0]
click at [121, 15] on icon at bounding box center [124, 14] width 10 height 10
type input "100%"
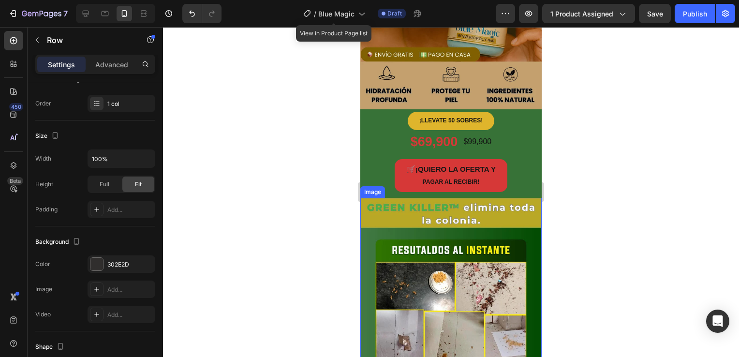
scroll to position [193, 0]
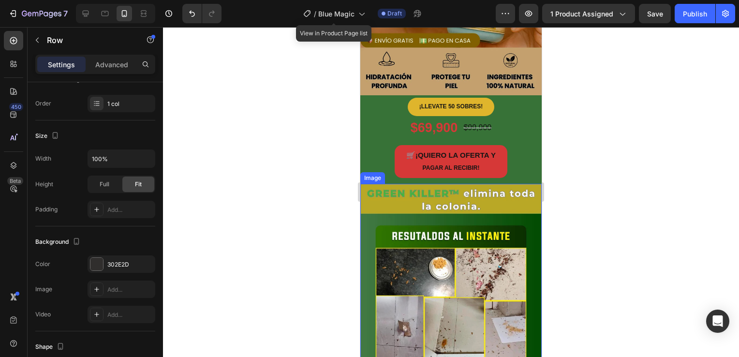
click at [404, 219] on img at bounding box center [450, 305] width 181 height 242
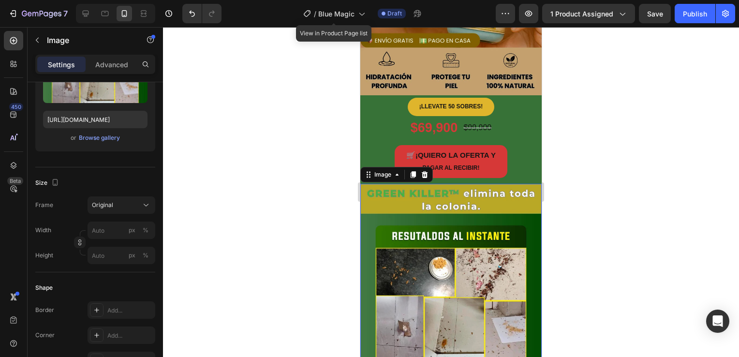
scroll to position [0, 0]
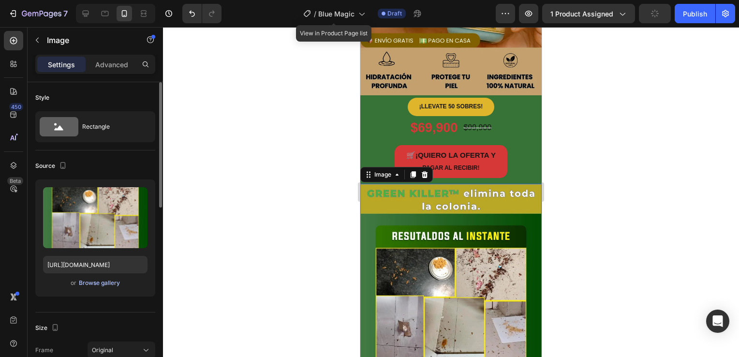
click at [104, 285] on div "Browse gallery" at bounding box center [99, 282] width 41 height 9
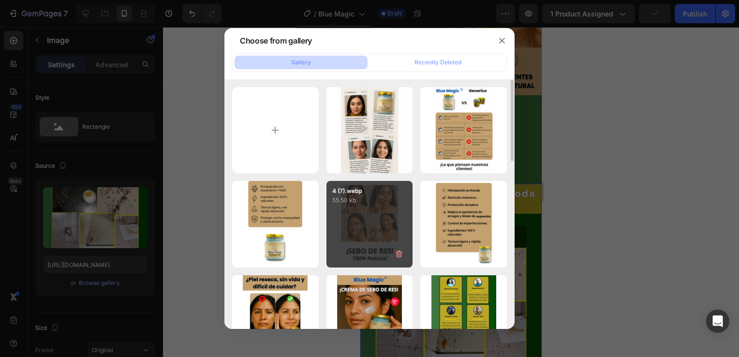
scroll to position [97, 0]
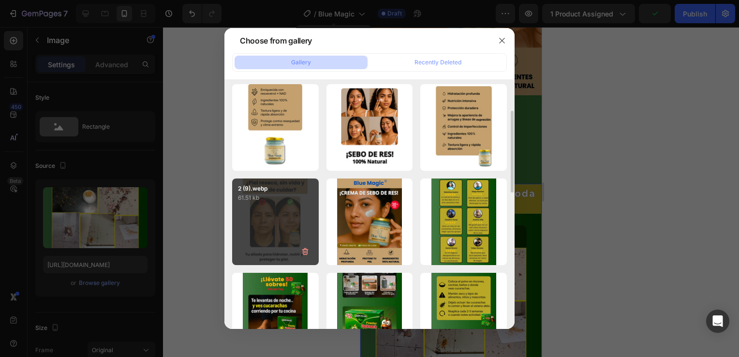
click at [248, 233] on div "2 (9).webp 61.51 kb" at bounding box center [275, 221] width 87 height 87
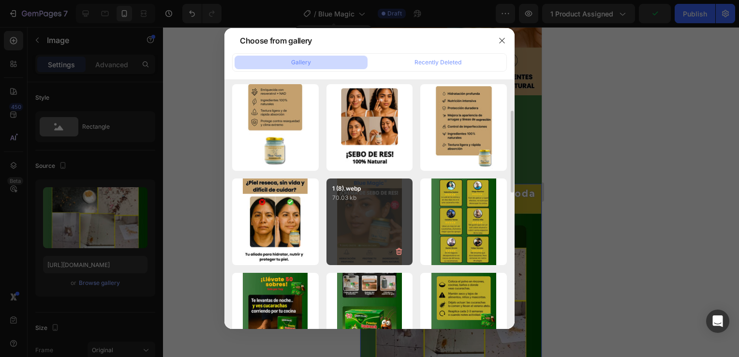
type input "[URL][DOMAIN_NAME]"
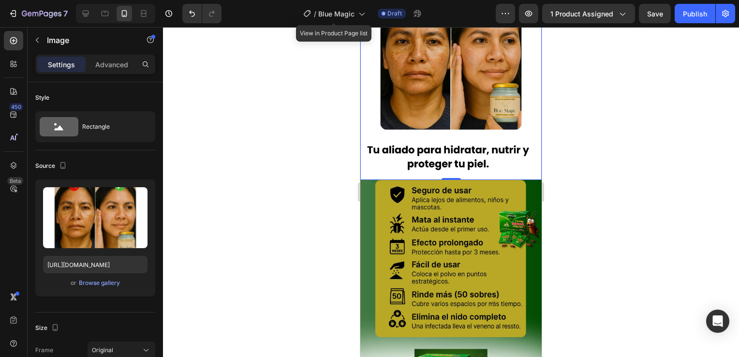
scroll to position [435, 0]
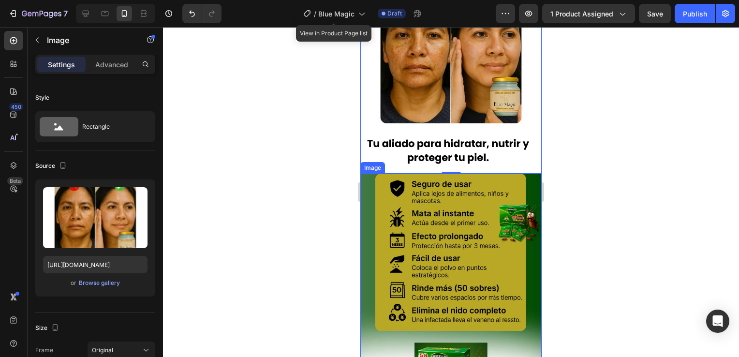
click at [478, 221] on img at bounding box center [450, 295] width 181 height 242
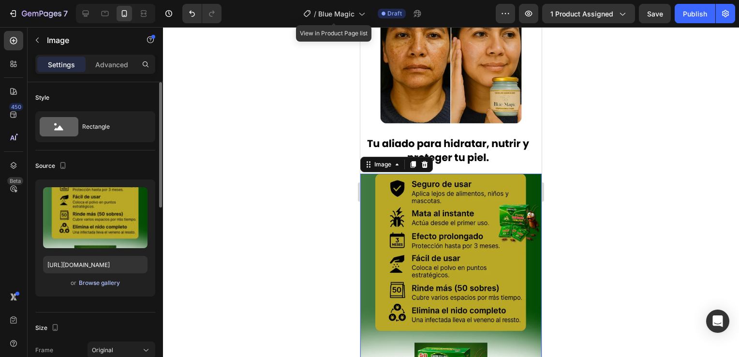
click at [108, 283] on div "Browse gallery" at bounding box center [99, 282] width 41 height 9
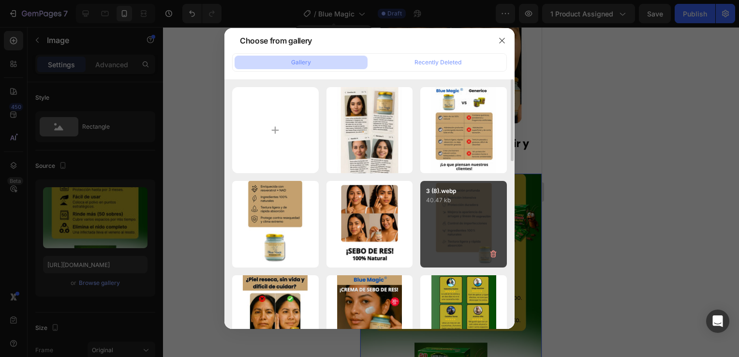
click at [446, 237] on div "3 (8).webp 40.47 kb" at bounding box center [463, 224] width 87 height 87
type input "[URL][DOMAIN_NAME]"
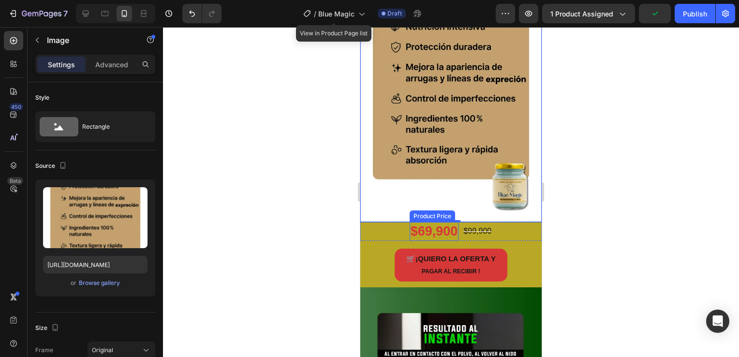
scroll to position [773, 0]
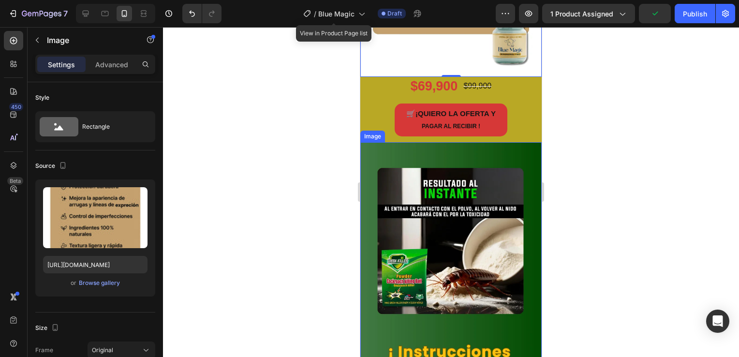
click at [429, 236] on img at bounding box center [450, 263] width 181 height 242
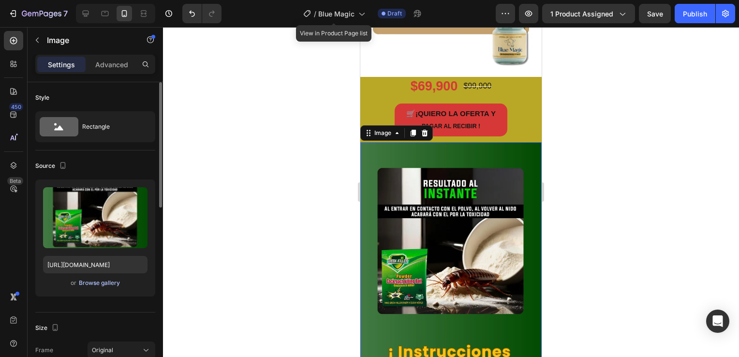
click at [87, 283] on div "Browse gallery" at bounding box center [99, 282] width 41 height 9
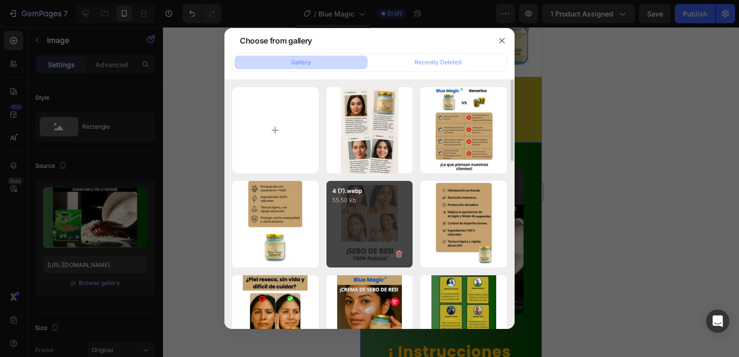
click at [367, 224] on div "4 (7).webp 55.50 kb" at bounding box center [369, 224] width 87 height 87
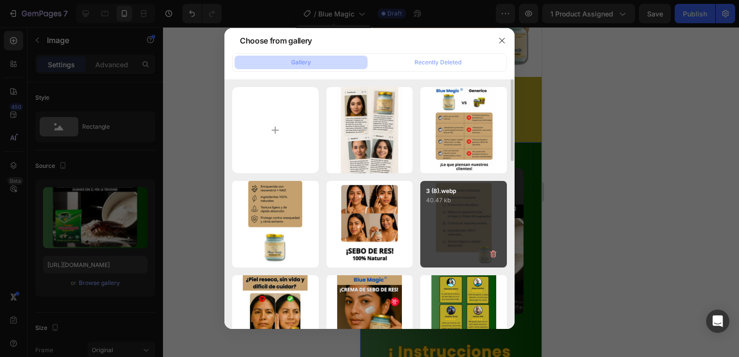
type input "[URL][DOMAIN_NAME]"
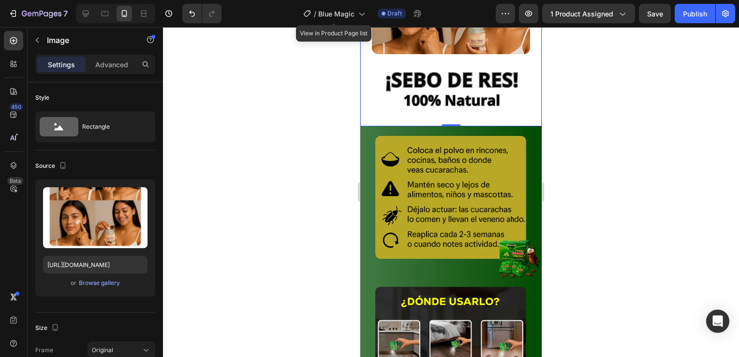
scroll to position [1063, 0]
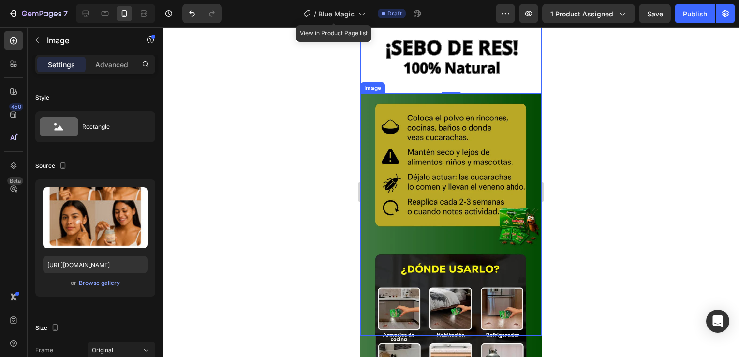
click at [429, 218] on img at bounding box center [450, 215] width 181 height 242
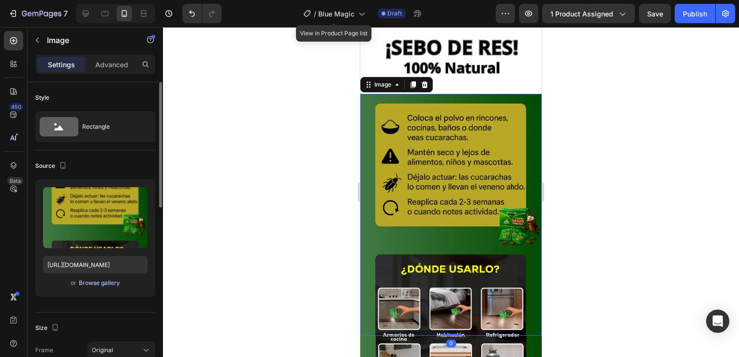
click at [102, 281] on div "Browse gallery" at bounding box center [99, 282] width 41 height 9
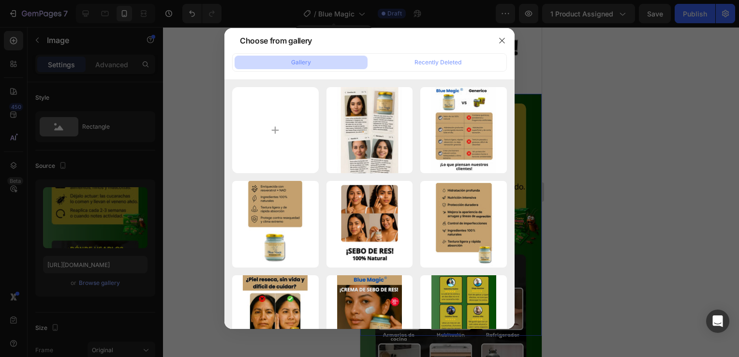
click at [595, 212] on div at bounding box center [369, 178] width 739 height 357
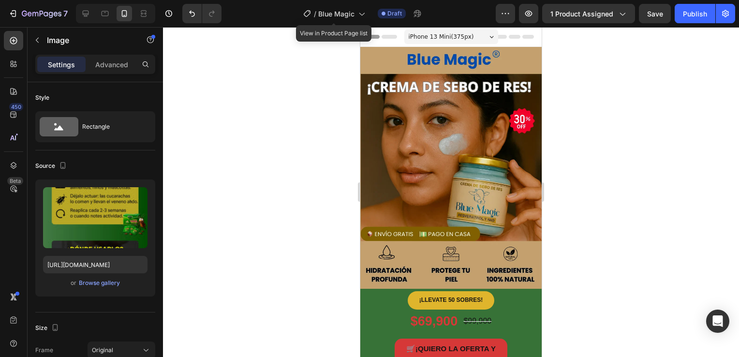
scroll to position [97, 0]
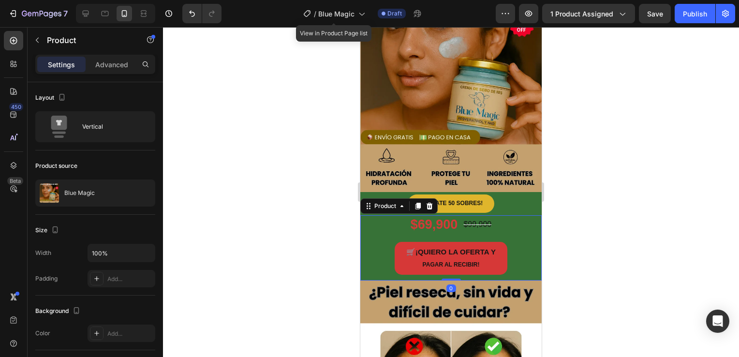
click at [372, 266] on div "🛒 ¡QUIERO LA OFERTA Y PAGAR AL RECIBIR! Button" at bounding box center [450, 261] width 181 height 39
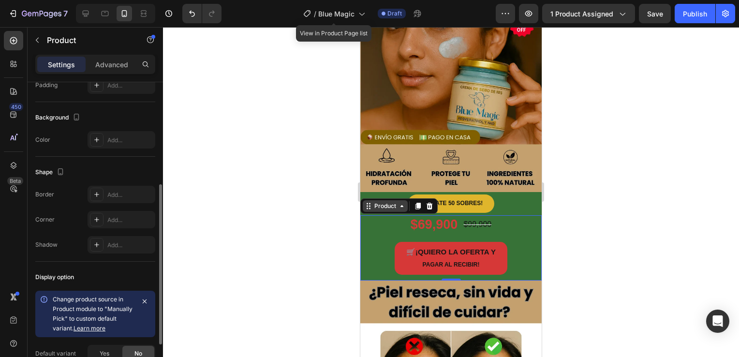
click at [390, 202] on div "Product" at bounding box center [385, 206] width 26 height 9
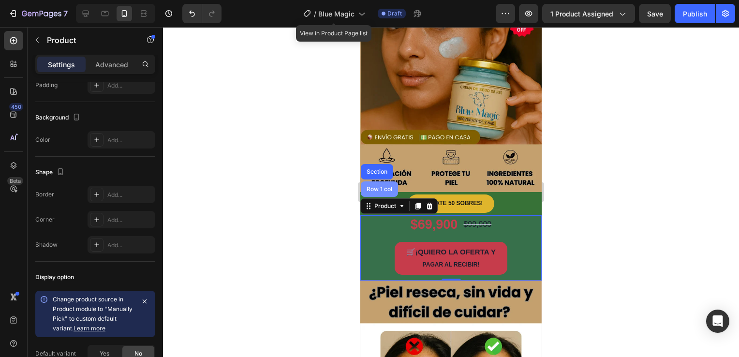
click at [378, 186] on div "Row 1 col" at bounding box center [378, 189] width 29 height 6
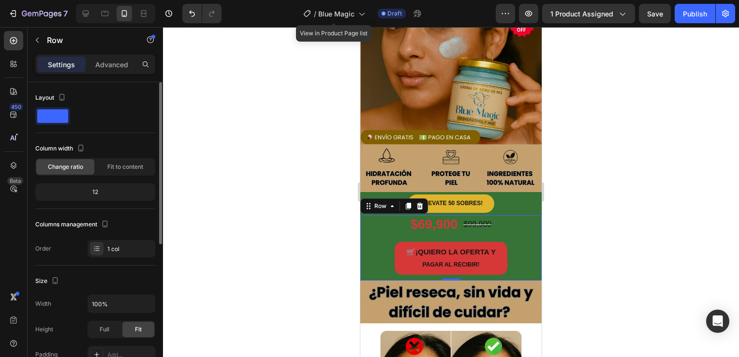
scroll to position [145, 0]
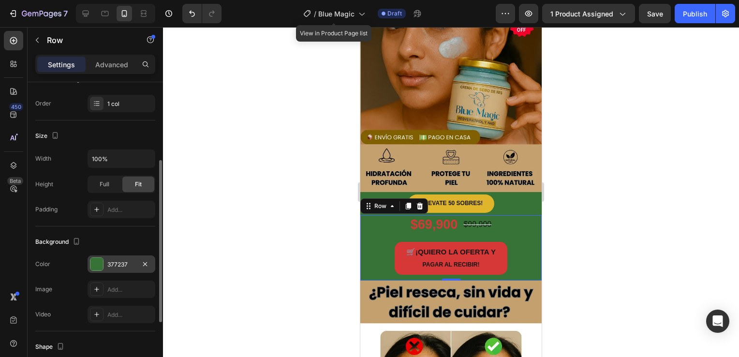
click at [99, 270] on div at bounding box center [97, 264] width 14 height 14
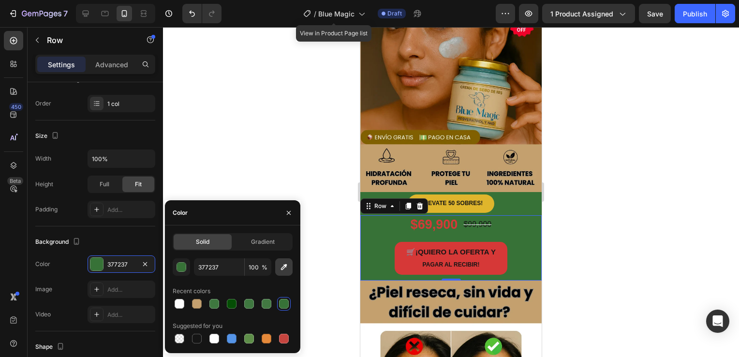
click at [282, 269] on icon "button" at bounding box center [284, 267] width 10 height 10
type input "C4A06F"
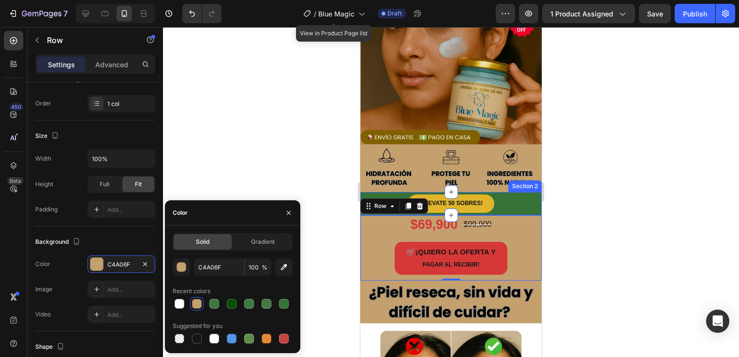
click at [514, 204] on div "¡LLEVATE 50 SOBRES! Button Section 2" at bounding box center [450, 203] width 181 height 23
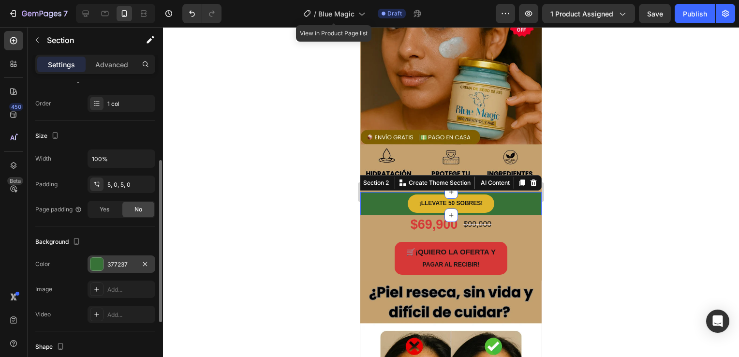
click at [101, 266] on div at bounding box center [96, 264] width 13 height 13
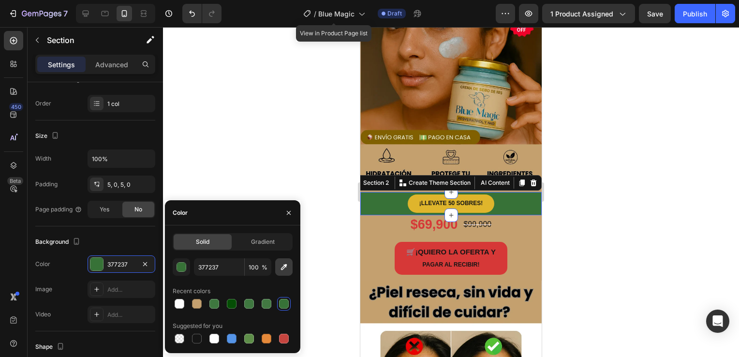
click at [286, 267] on icon "button" at bounding box center [284, 267] width 6 height 6
type input "C4A06F"
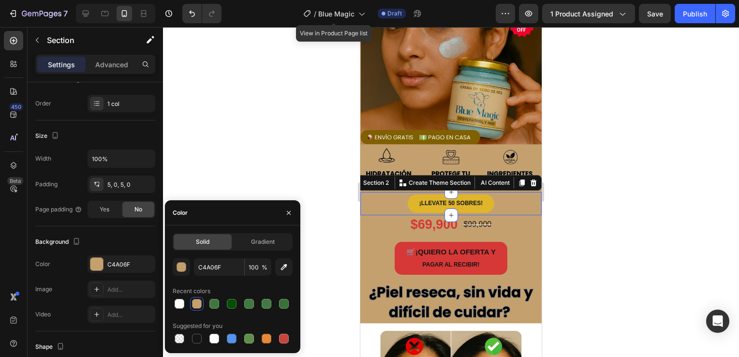
click at [592, 225] on div at bounding box center [451, 192] width 576 height 330
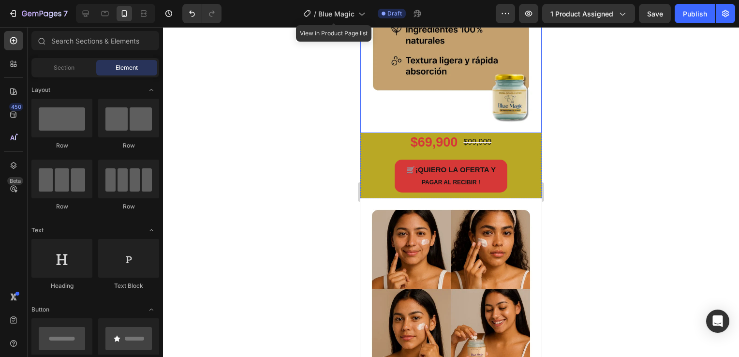
scroll to position [725, 0]
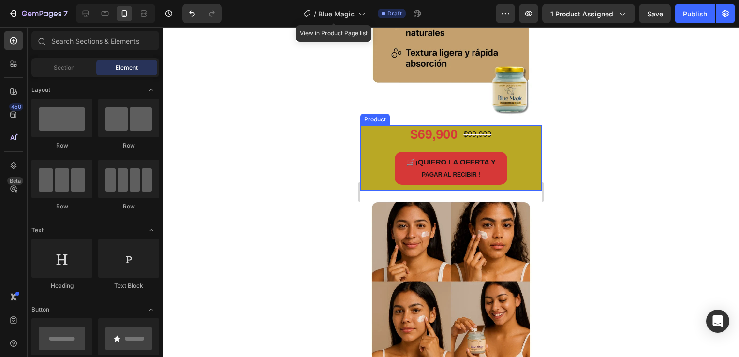
click at [391, 169] on div "🛒 ¡QUIERO LA OFERTA Y PAGAR AL RECIBIR ! Button" at bounding box center [450, 171] width 181 height 39
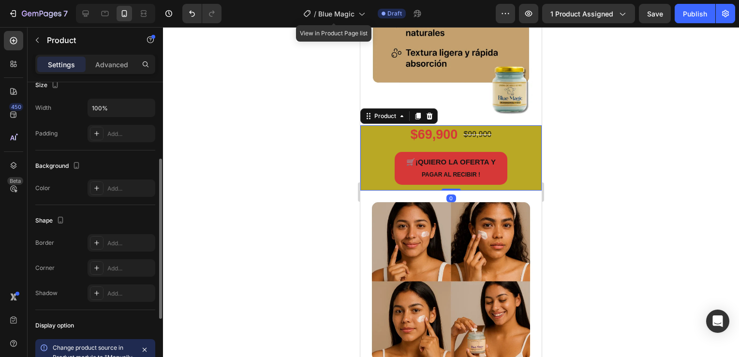
scroll to position [0, 0]
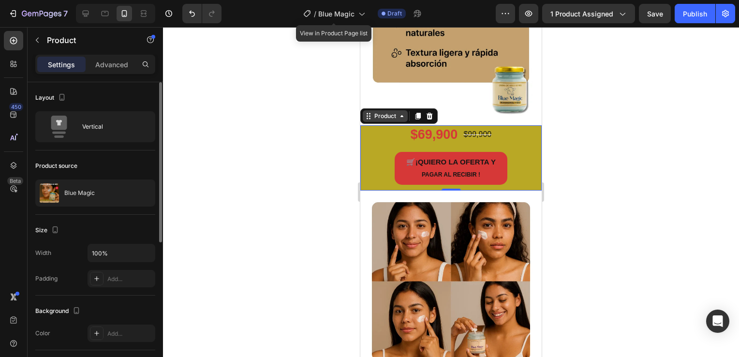
click at [394, 110] on div "Product" at bounding box center [385, 116] width 45 height 12
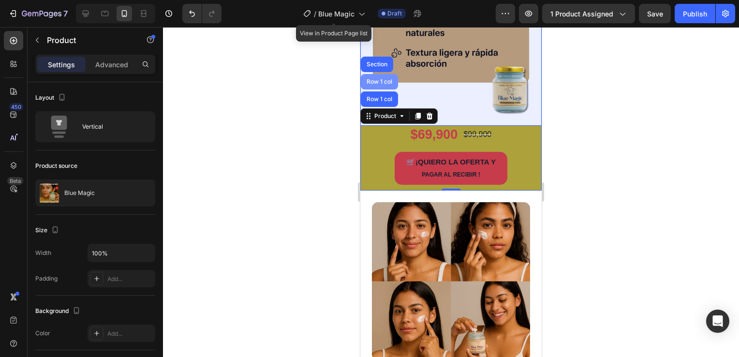
click at [376, 79] on div "Row 1 col" at bounding box center [378, 82] width 29 height 6
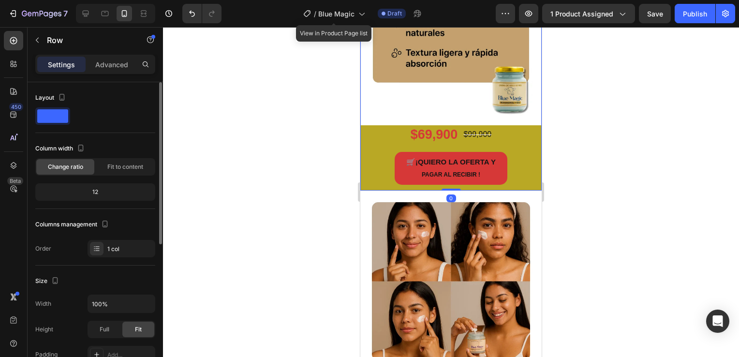
scroll to position [145, 0]
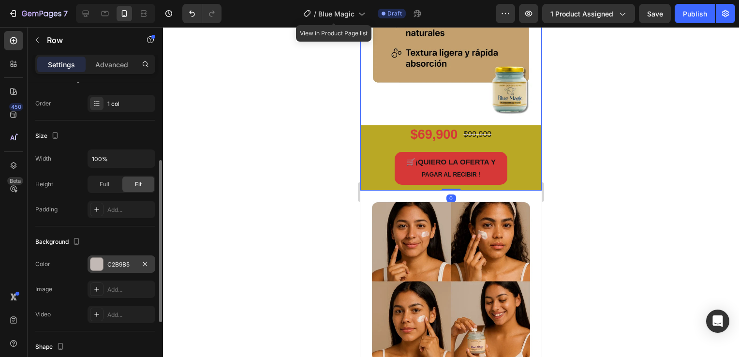
click at [96, 265] on div at bounding box center [96, 264] width 13 height 13
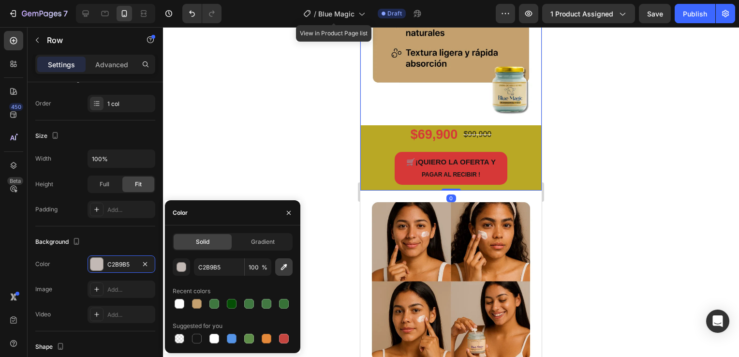
click at [279, 267] on icon "button" at bounding box center [284, 267] width 10 height 10
type input "C4A06F"
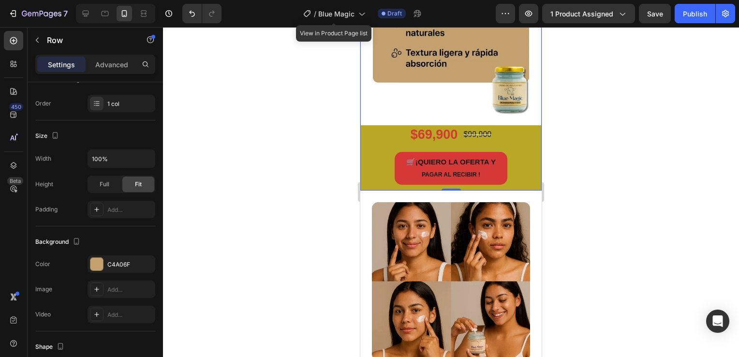
click at [308, 153] on div at bounding box center [451, 192] width 576 height 330
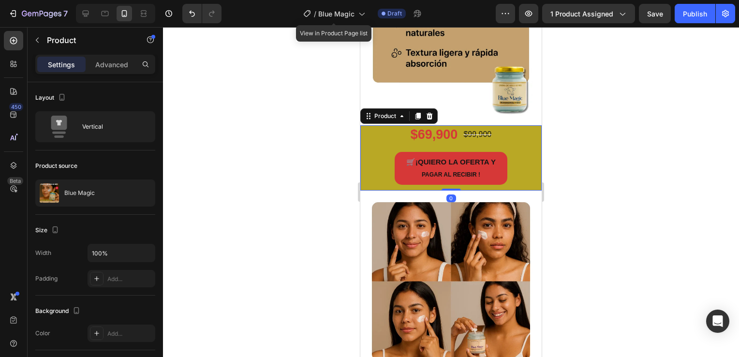
click at [372, 166] on div "🛒 ¡QUIERO LA OFERTA Y PAGAR AL RECIBIR ! Button" at bounding box center [450, 171] width 181 height 39
click at [391, 112] on div "Product" at bounding box center [385, 116] width 26 height 9
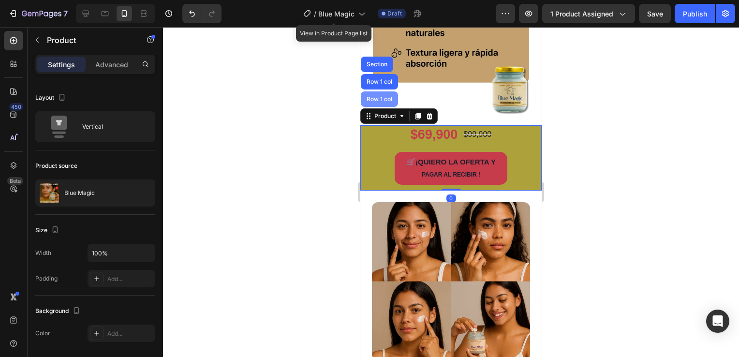
click at [378, 91] on div "Row 1 col" at bounding box center [379, 98] width 37 height 15
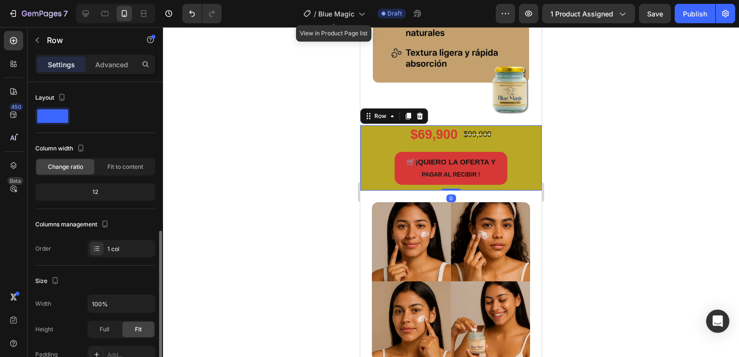
scroll to position [97, 0]
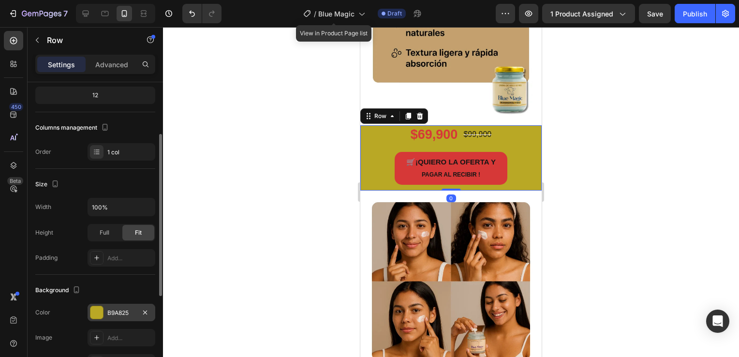
click at [94, 308] on div at bounding box center [96, 312] width 13 height 13
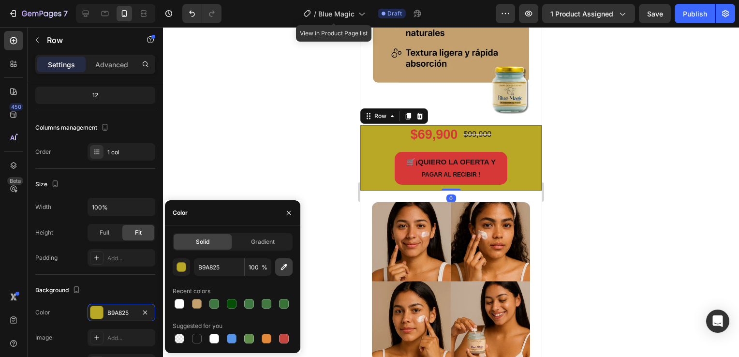
click at [282, 270] on icon "button" at bounding box center [284, 267] width 10 height 10
type input "C4A06F"
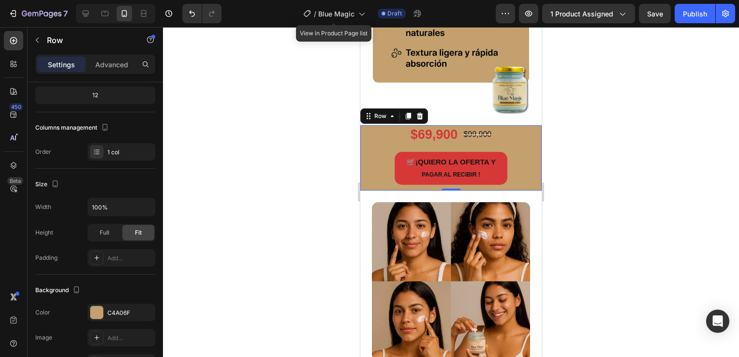
click at [605, 131] on div at bounding box center [451, 192] width 576 height 330
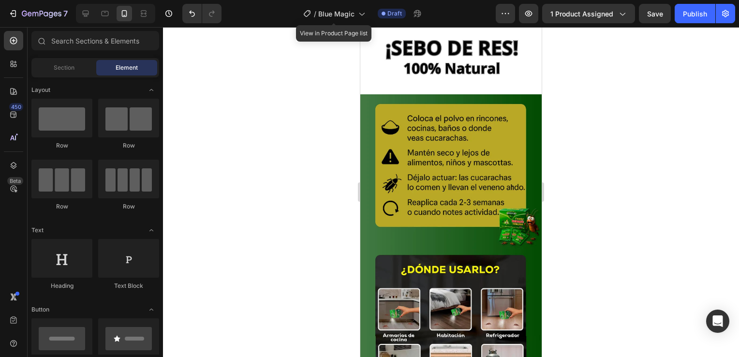
scroll to position [1063, 0]
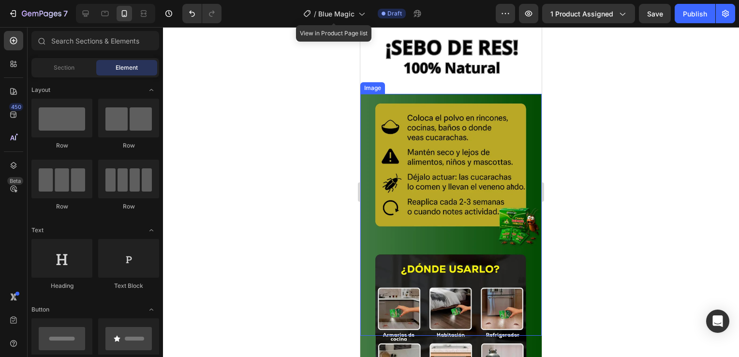
click at [451, 217] on img at bounding box center [450, 215] width 181 height 242
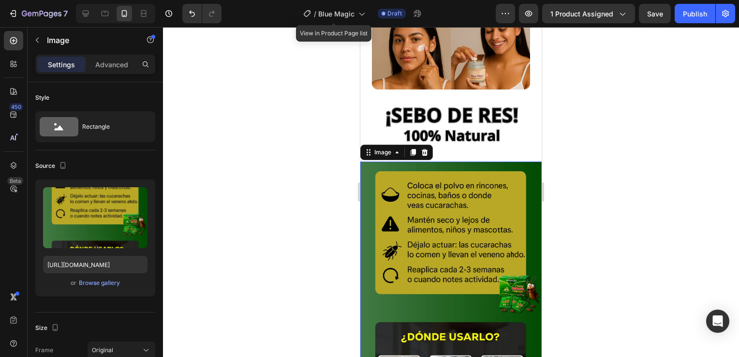
scroll to position [918, 0]
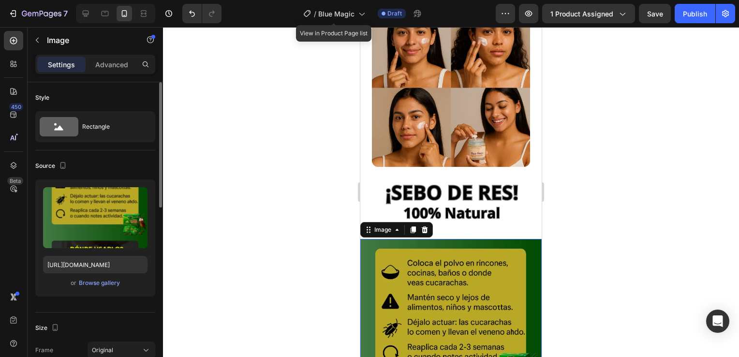
click at [106, 288] on div "or Browse gallery" at bounding box center [95, 283] width 104 height 12
click at [106, 286] on div "Browse gallery" at bounding box center [99, 282] width 41 height 9
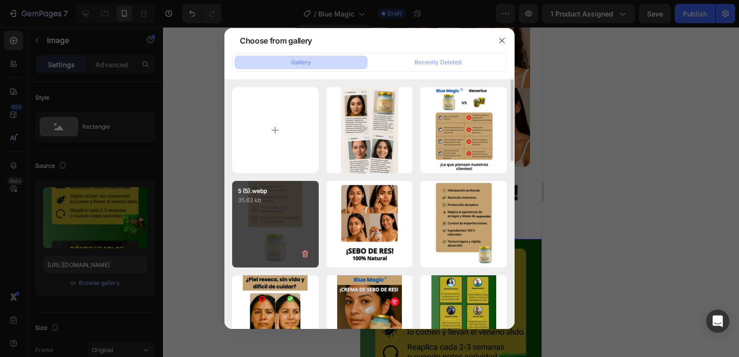
click at [302, 218] on div "5 (5).webp 35.63 kb" at bounding box center [275, 224] width 87 height 87
type input "[URL][DOMAIN_NAME]"
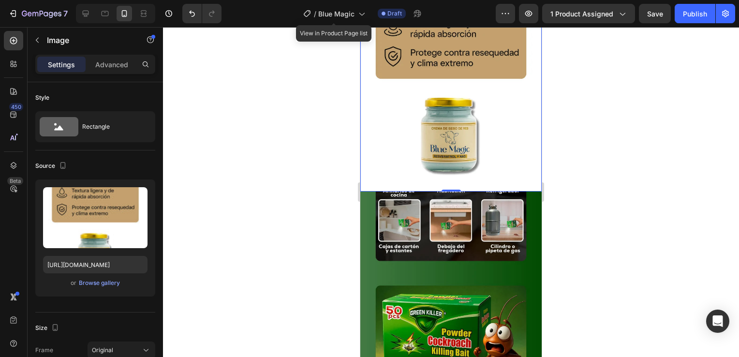
scroll to position [1208, 0]
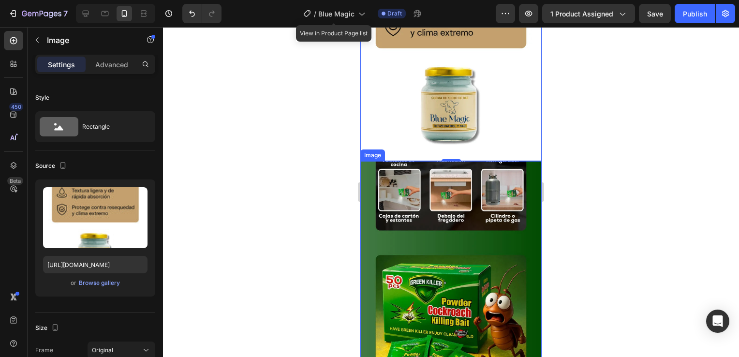
click at [458, 223] on img at bounding box center [450, 282] width 181 height 242
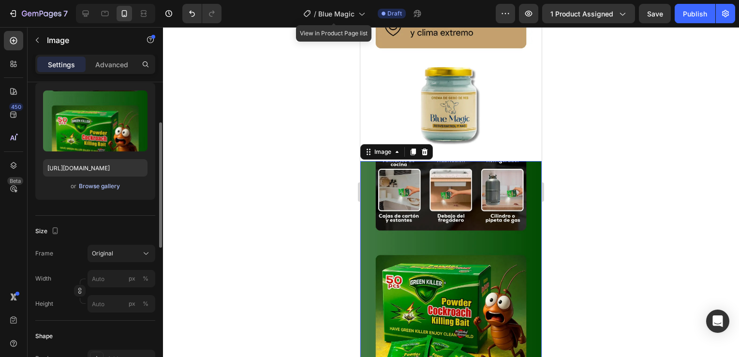
click at [111, 190] on div "Browse gallery" at bounding box center [99, 186] width 41 height 9
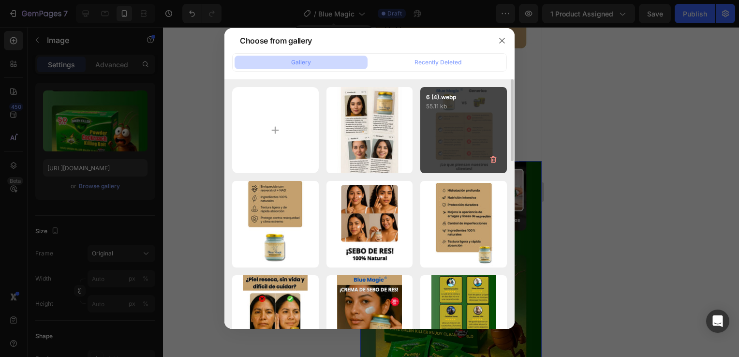
click at [449, 131] on div "6 (4).webp 55.11 kb" at bounding box center [463, 130] width 87 height 87
type input "[URL][DOMAIN_NAME]"
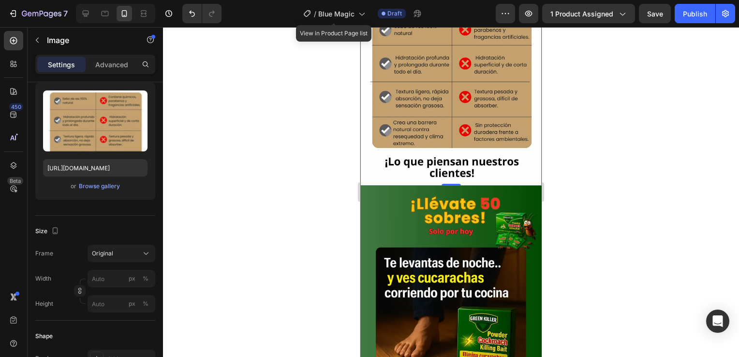
scroll to position [1547, 0]
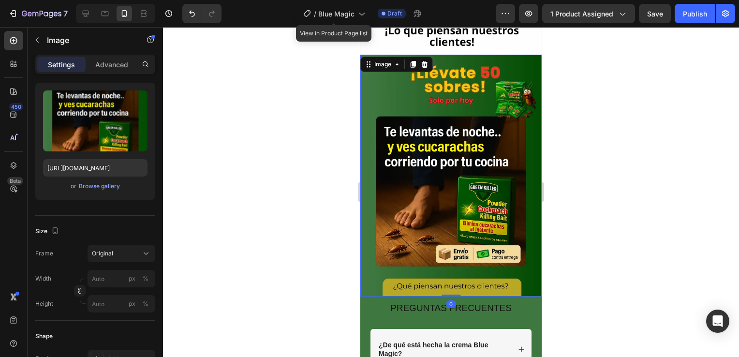
click at [448, 181] on img at bounding box center [450, 176] width 181 height 242
click at [119, 189] on button "Browse gallery" at bounding box center [99, 186] width 42 height 10
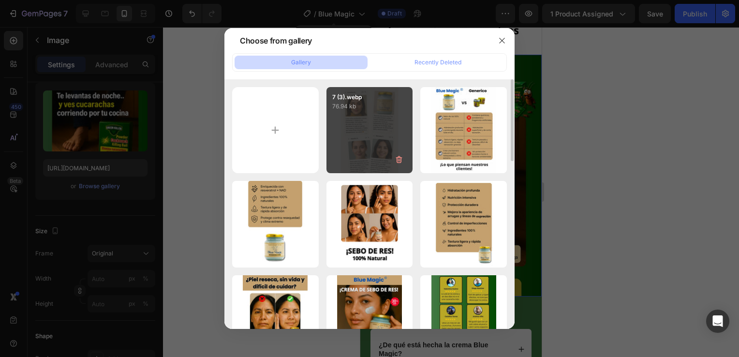
click at [363, 140] on div "7 (3).webp 76.94 kb" at bounding box center [369, 130] width 87 height 87
type input "[URL][DOMAIN_NAME]"
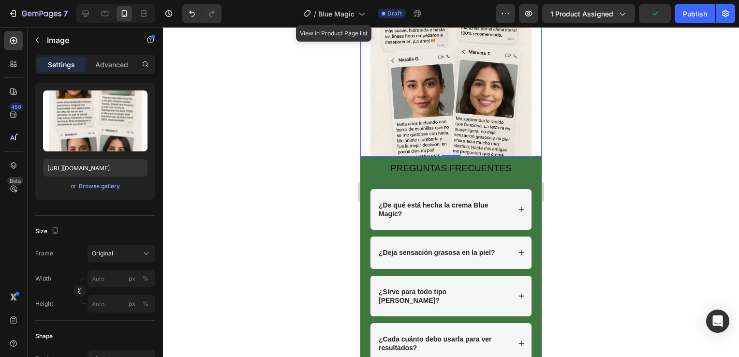
scroll to position [1788, 0]
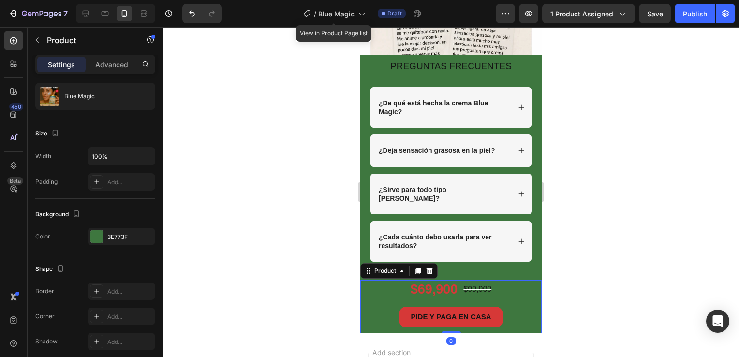
click at [367, 306] on div "PIDE Y PAGA EN CASA Button" at bounding box center [450, 319] width 181 height 26
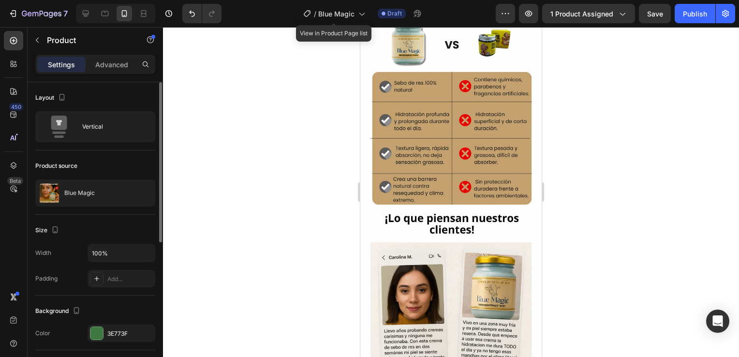
scroll to position [1353, 0]
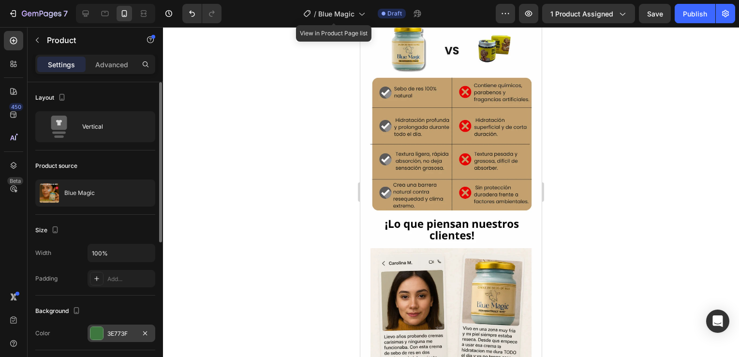
click at [99, 336] on div at bounding box center [96, 333] width 13 height 13
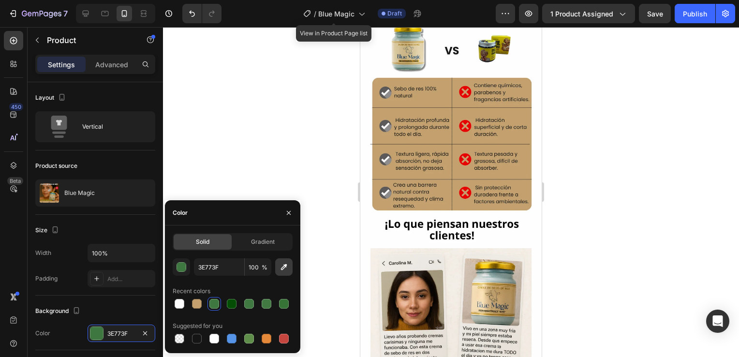
click at [288, 272] on button "button" at bounding box center [283, 266] width 17 height 17
type input "C4A06F"
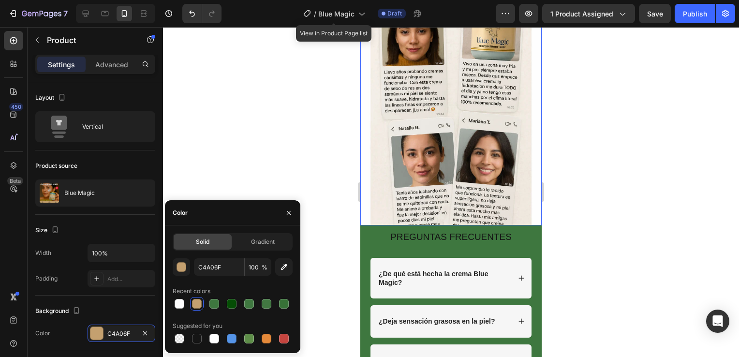
scroll to position [1692, 0]
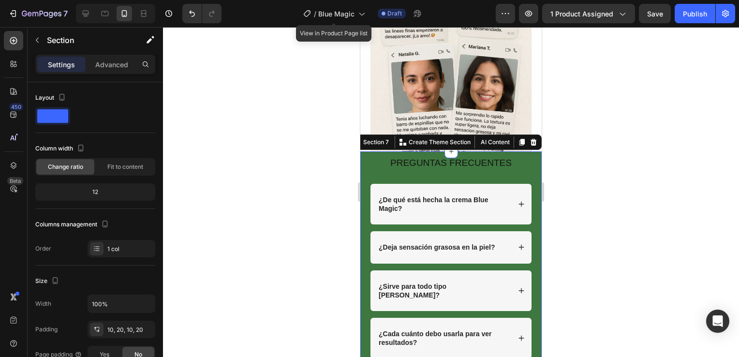
click at [363, 233] on div "PREGUNTAS FRECUENTES Heading Row ¿De qué está hecha la crema Blue Magic? ¿Deja …" at bounding box center [450, 263] width 181 height 225
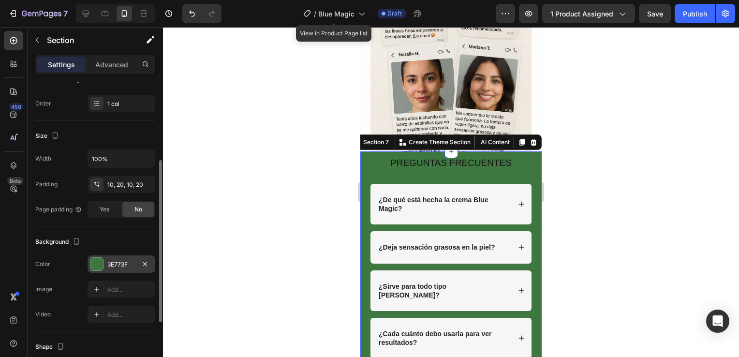
click at [98, 268] on div at bounding box center [96, 264] width 13 height 13
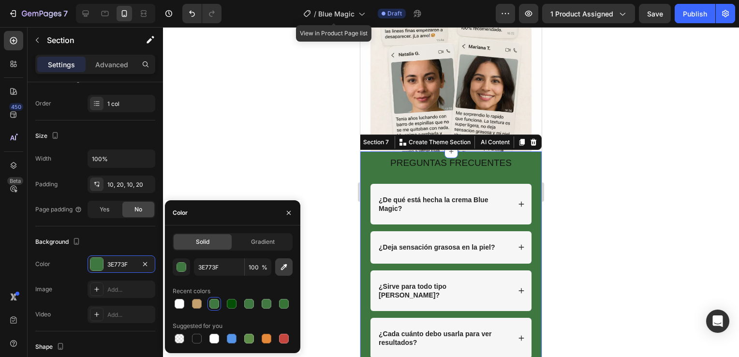
click at [283, 268] on icon "button" at bounding box center [284, 267] width 10 height 10
type input "FEFEFE"
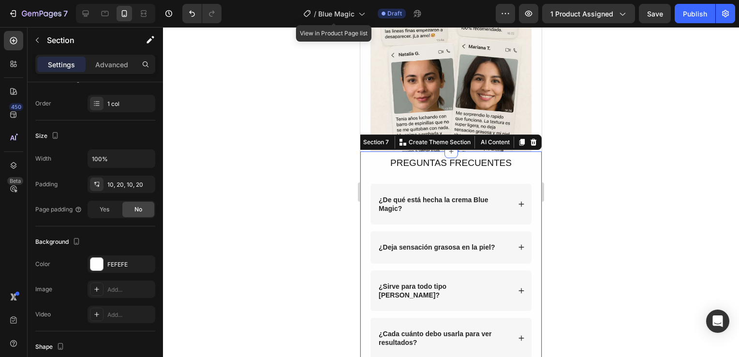
drag, startPoint x: 592, startPoint y: 220, endPoint x: 170, endPoint y: 260, distance: 423.9
click at [592, 220] on div at bounding box center [451, 192] width 576 height 330
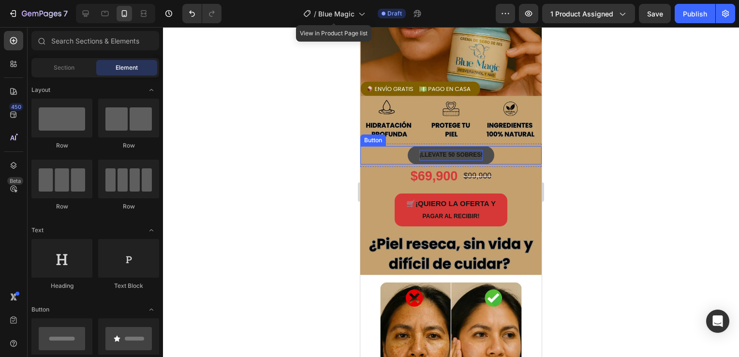
click at [467, 151] on strong "¡LLEVATE 50 SOBRES!" at bounding box center [451, 154] width 64 height 7
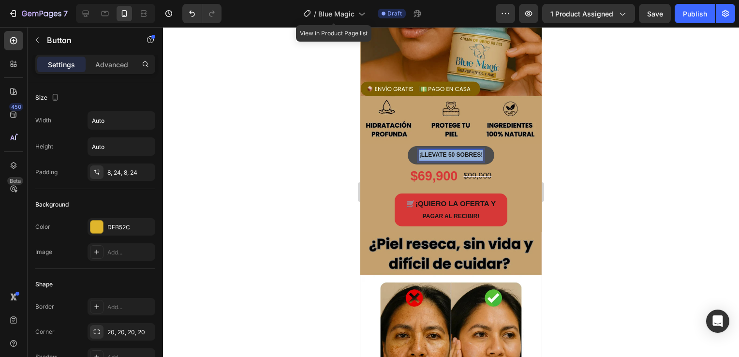
click at [467, 151] on strong "¡LLEVATE 50 SOBRES!" at bounding box center [451, 154] width 64 height 7
click at [431, 146] on button "¡Lleva" at bounding box center [451, 155] width 40 height 18
click at [427, 146] on button "¡Lleva tu" at bounding box center [450, 155] width 47 height 18
click at [420, 146] on button "¡Lleva tu sebo" at bounding box center [451, 155] width 62 height 18
click at [415, 146] on button "¡Lleva tu sebo de" at bounding box center [450, 155] width 71 height 18
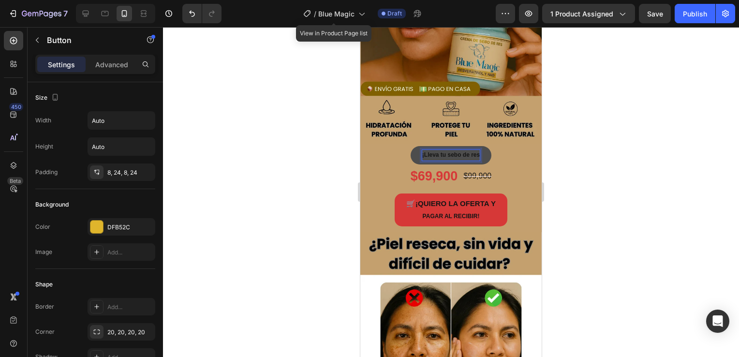
click at [410, 146] on button "¡Lleva tu sebo de res" at bounding box center [450, 155] width 81 height 18
click at [408, 146] on button "¡Lleva tu sebo de res a" at bounding box center [451, 155] width 86 height 18
click at [404, 146] on button "¡Lleva tu sebo de res a un" at bounding box center [451, 155] width 94 height 18
click at [394, 146] on button "¡Lleva tu sebo de res a un precio" at bounding box center [451, 155] width 114 height 18
click at [581, 148] on div at bounding box center [451, 192] width 576 height 330
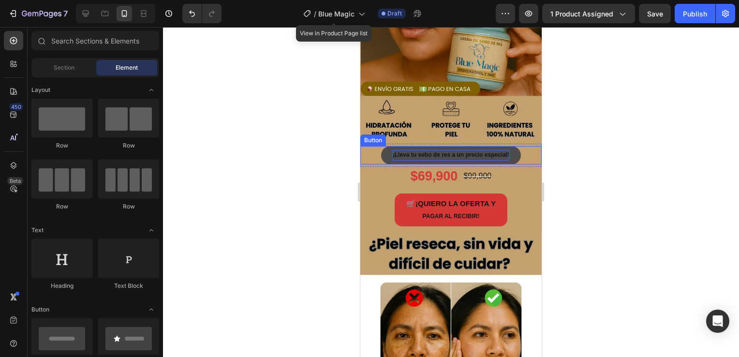
click at [451, 151] on strong "¡Lleva tu sebo de res a un precio especial!" at bounding box center [451, 154] width 116 height 7
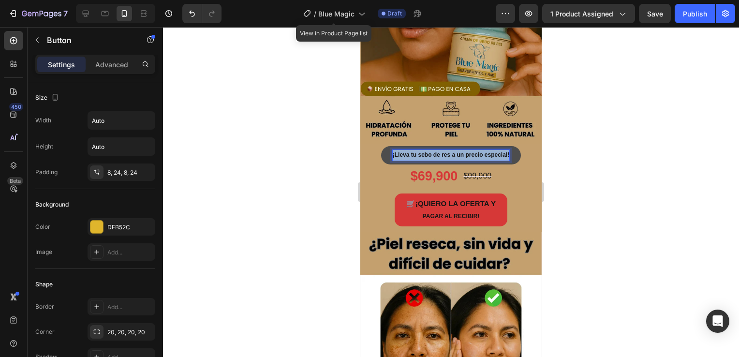
click at [451, 151] on strong "¡Lleva tu sebo de res a un precio especial!" at bounding box center [451, 154] width 116 height 7
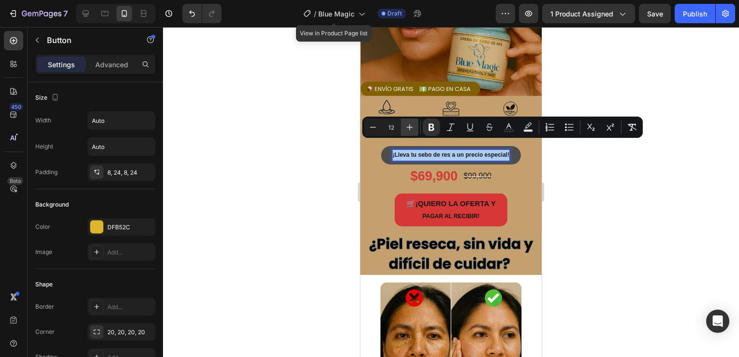
click at [408, 123] on icon "Editor contextual toolbar" at bounding box center [410, 127] width 10 height 10
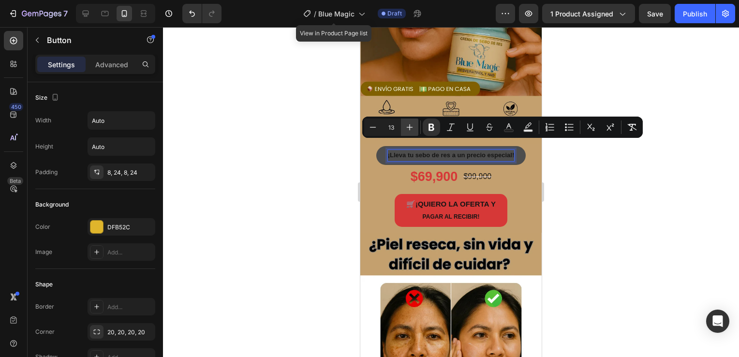
click at [408, 123] on icon "Editor contextual toolbar" at bounding box center [410, 127] width 10 height 10
type input "15"
click at [612, 196] on div at bounding box center [451, 192] width 576 height 330
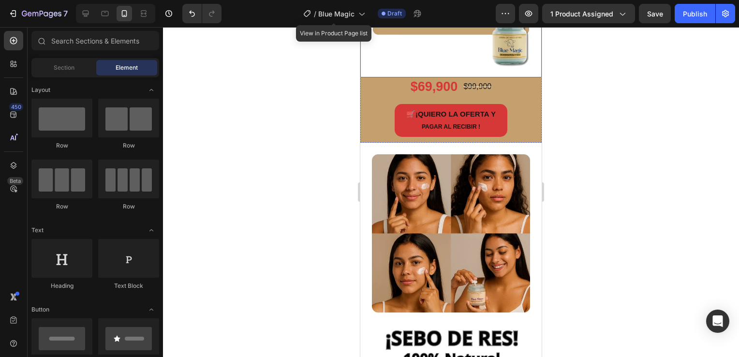
scroll to position [870, 0]
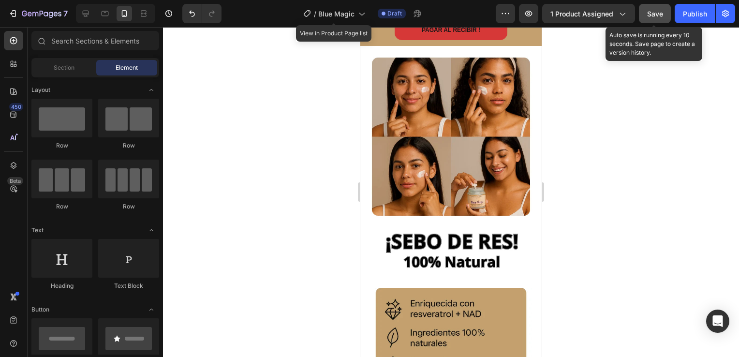
click at [654, 18] on div "Save" at bounding box center [655, 14] width 16 height 10
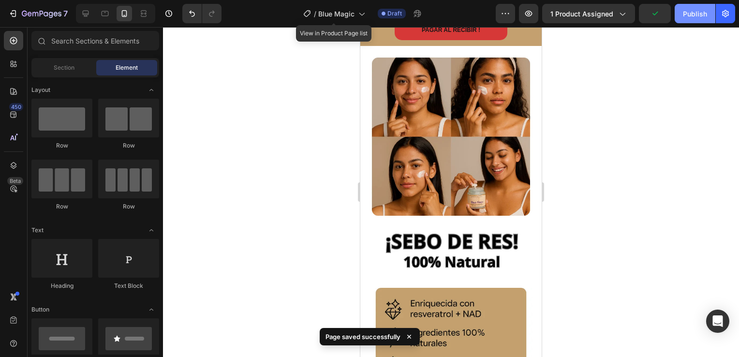
click at [696, 19] on button "Publish" at bounding box center [694, 13] width 41 height 19
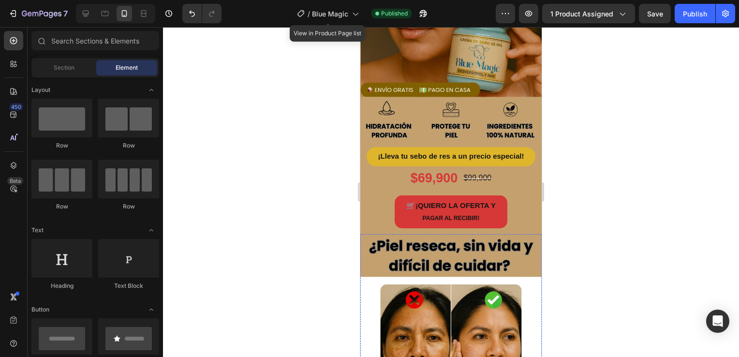
scroll to position [0, 0]
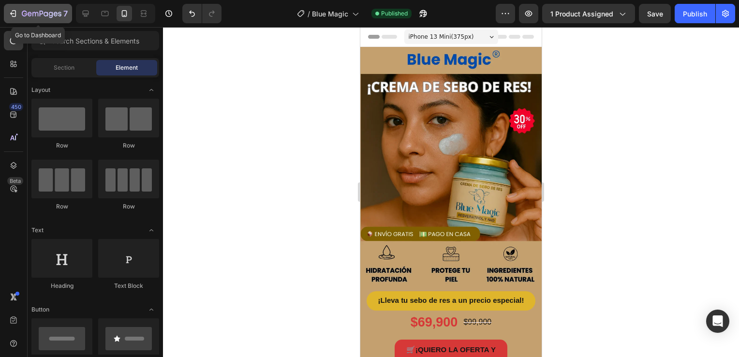
click at [15, 11] on icon "button" at bounding box center [14, 13] width 4 height 7
